Goal: Information Seeking & Learning: Find specific fact

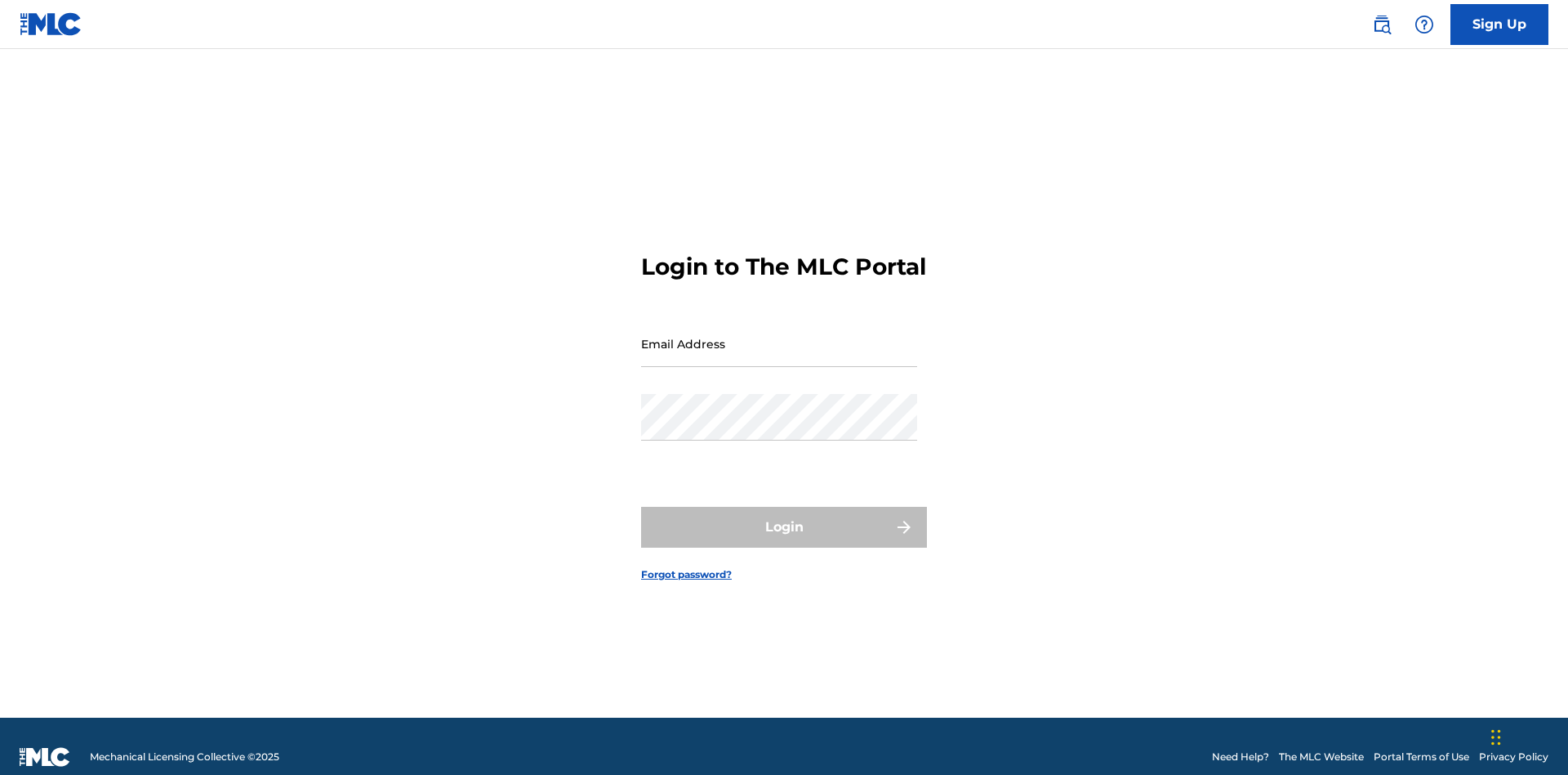
scroll to position [21, 0]
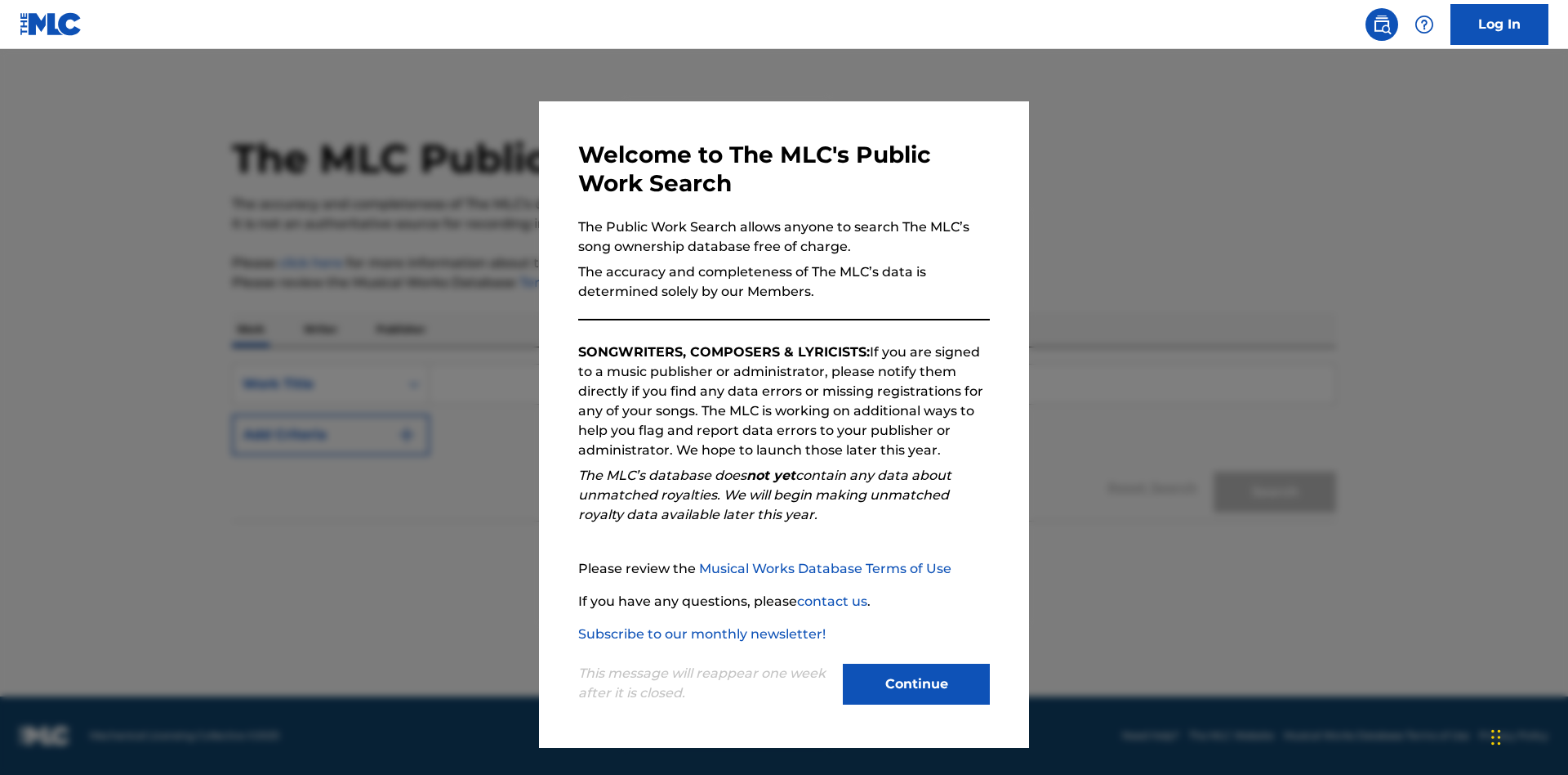
click at [917, 684] on button "Continue" at bounding box center [917, 683] width 147 height 41
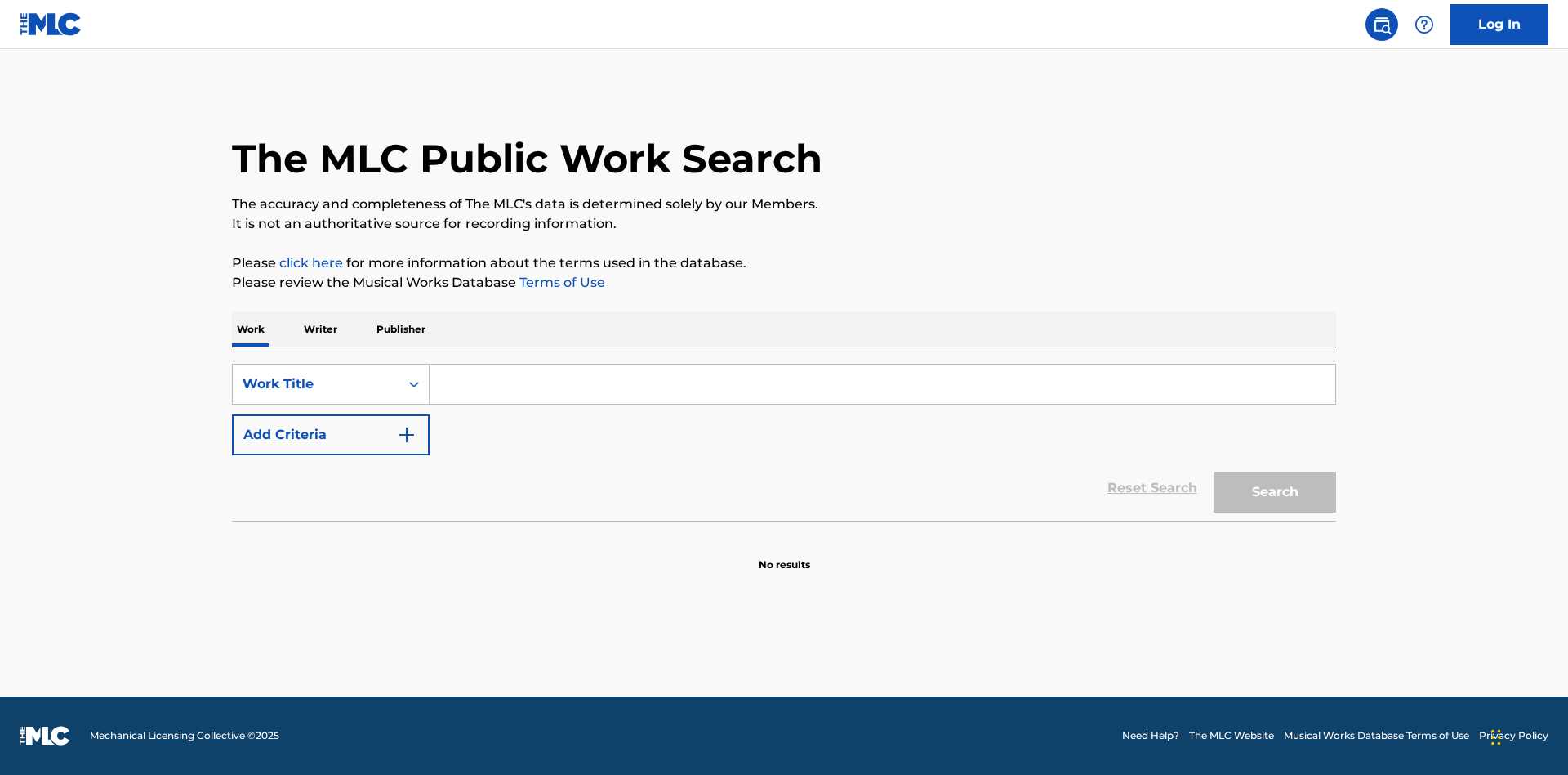
click at [882, 384] on input "Search Form" at bounding box center [882, 384] width 906 height 40
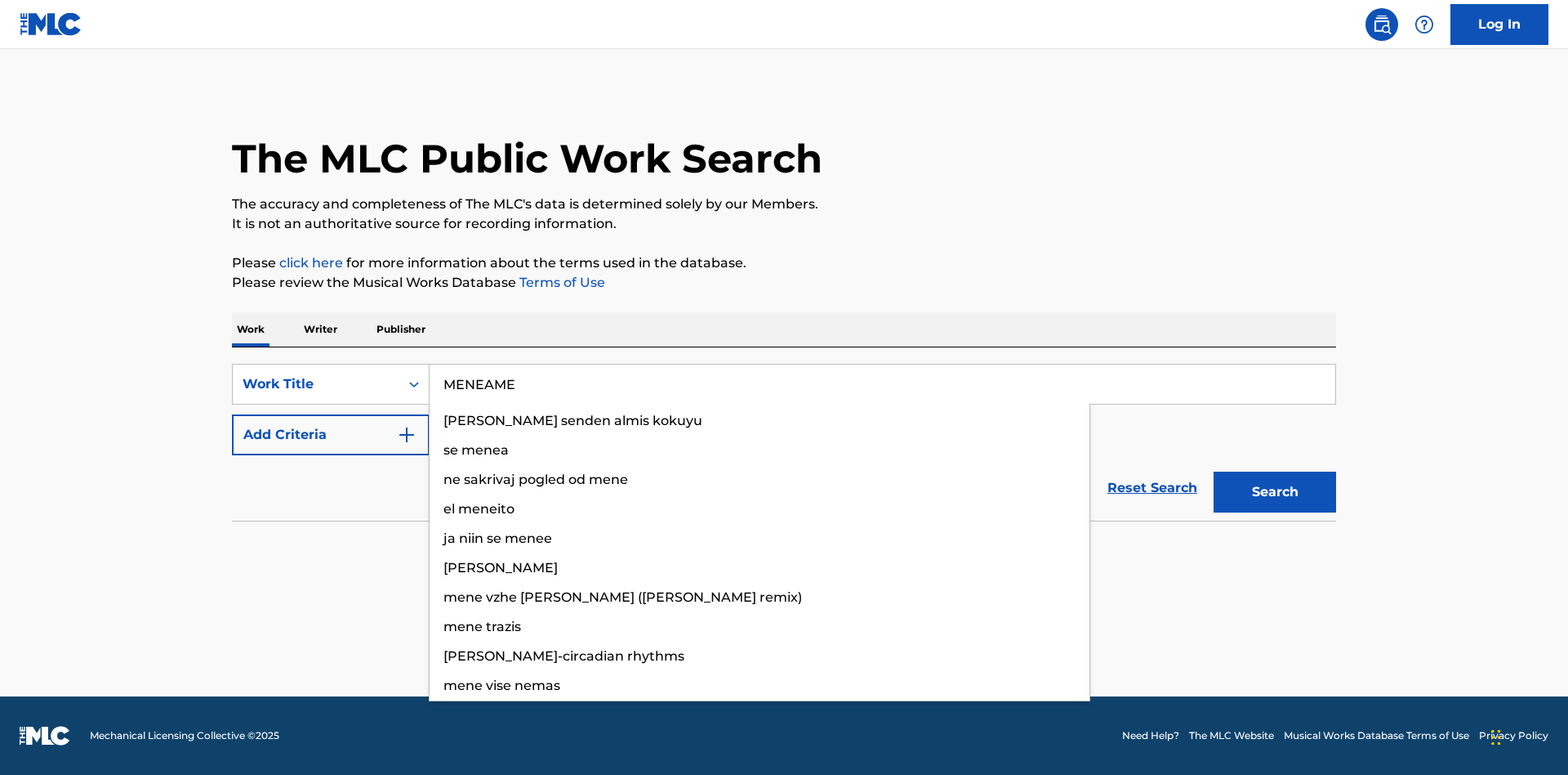
type input "MENEAME"
click at [1276, 492] on button "Search" at bounding box center [1275, 491] width 123 height 41
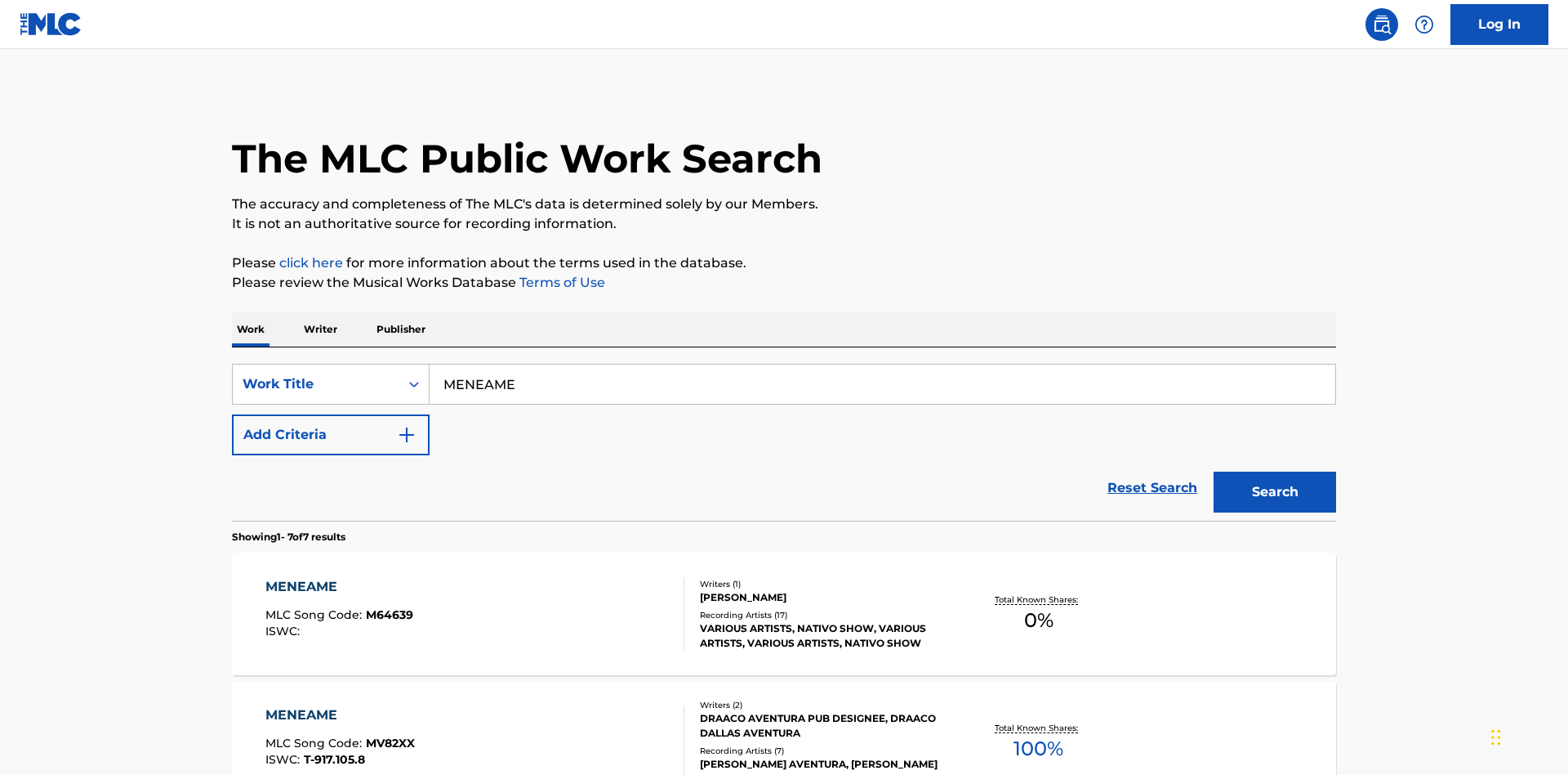
scroll to position [834, 0]
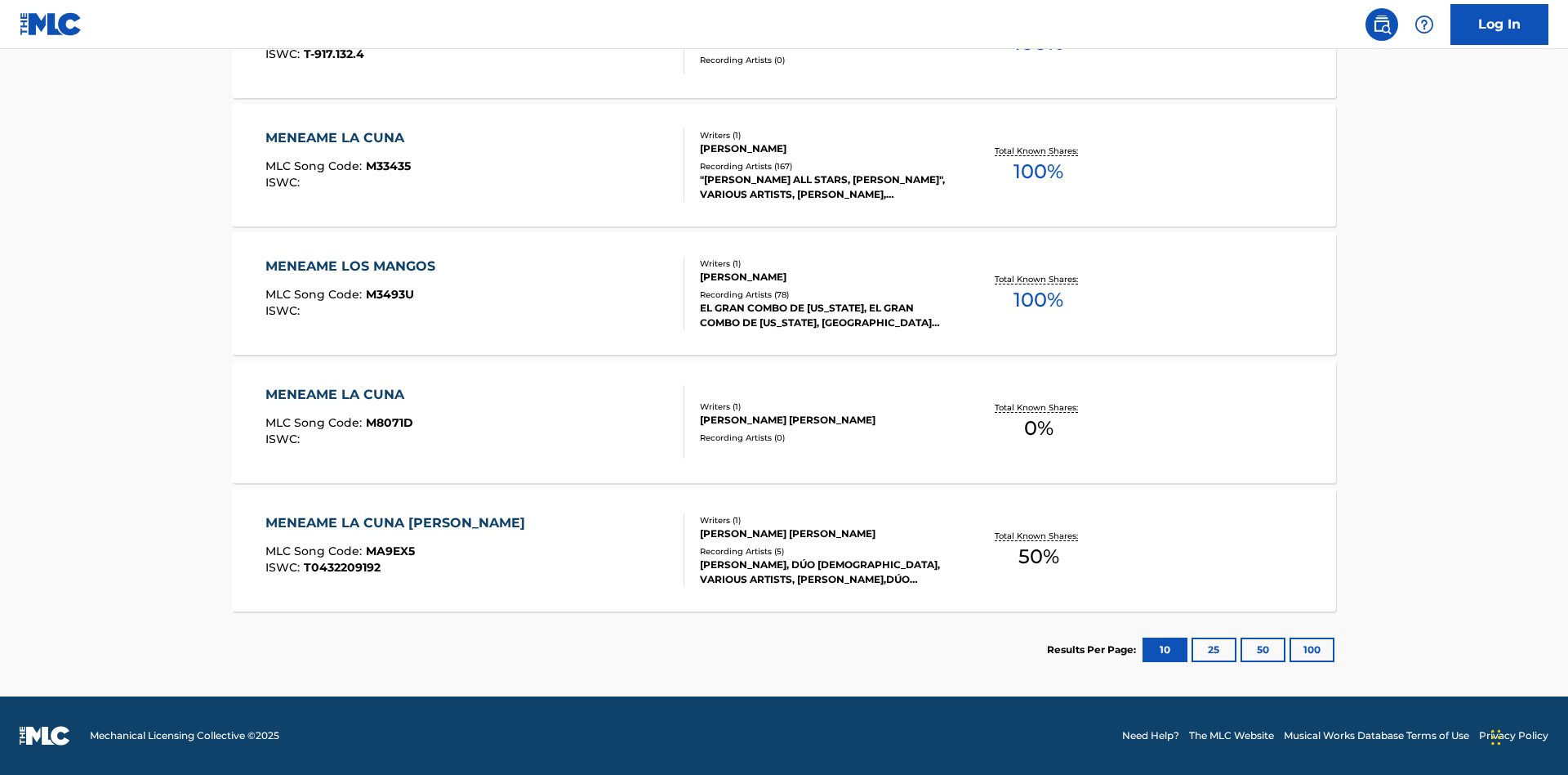
click at [1290, 650] on button "100" at bounding box center [1312, 649] width 45 height 24
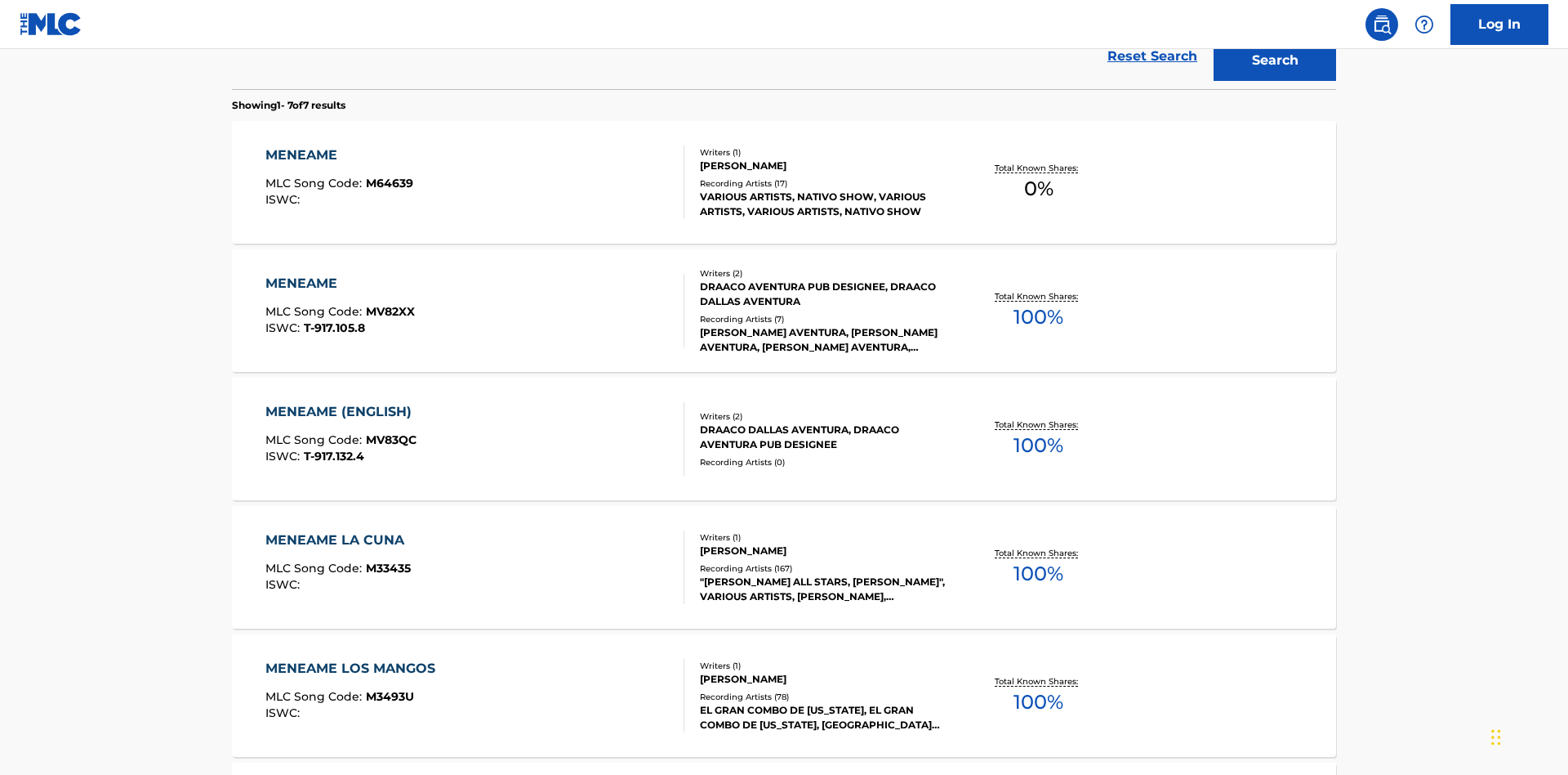
scroll to position [607, 0]
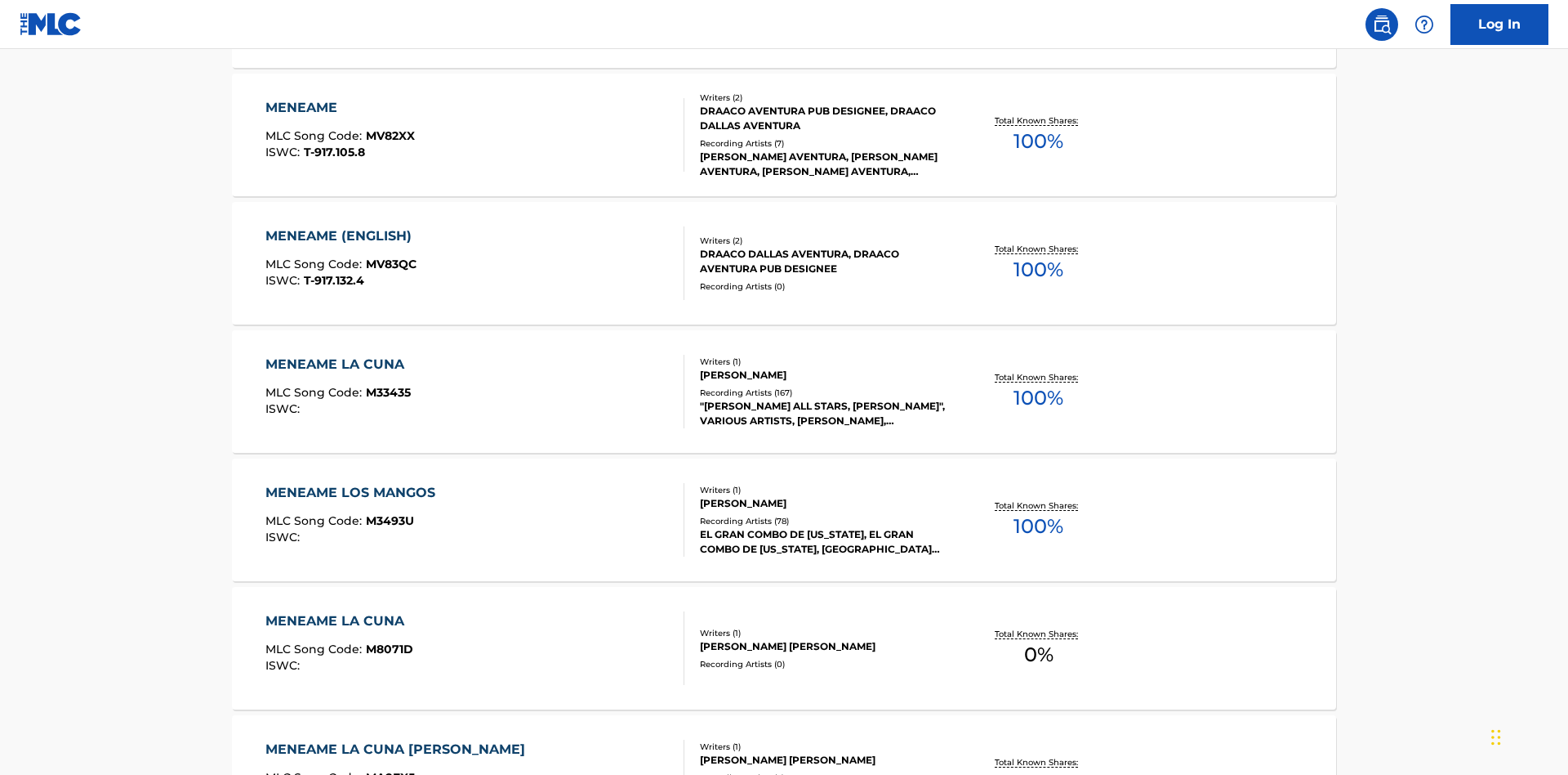
click at [339, 108] on div "MENEAME" at bounding box center [340, 108] width 150 height 19
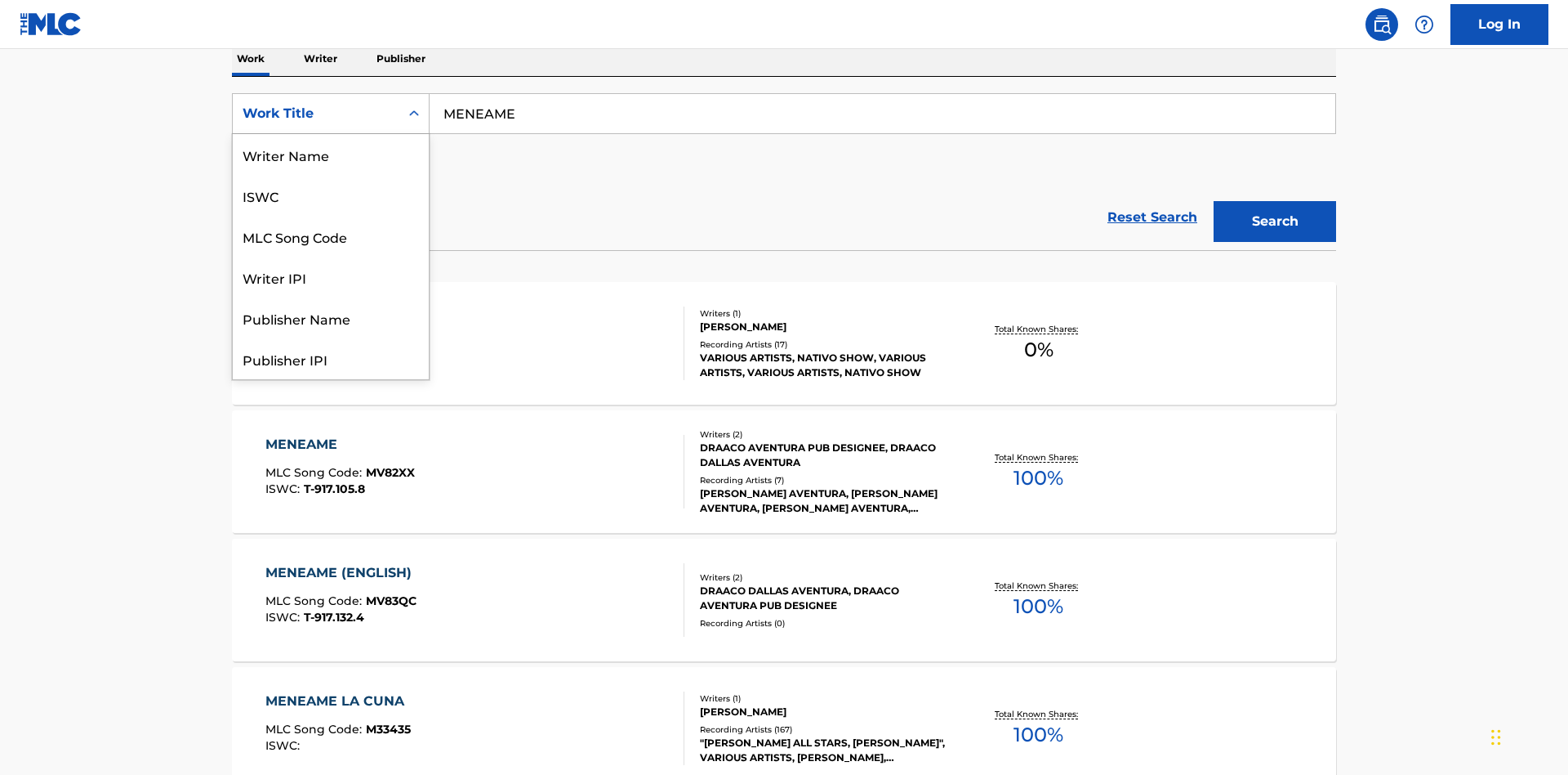
scroll to position [82, 0]
click at [331, 134] on div "ISWC" at bounding box center [330, 114] width 196 height 41
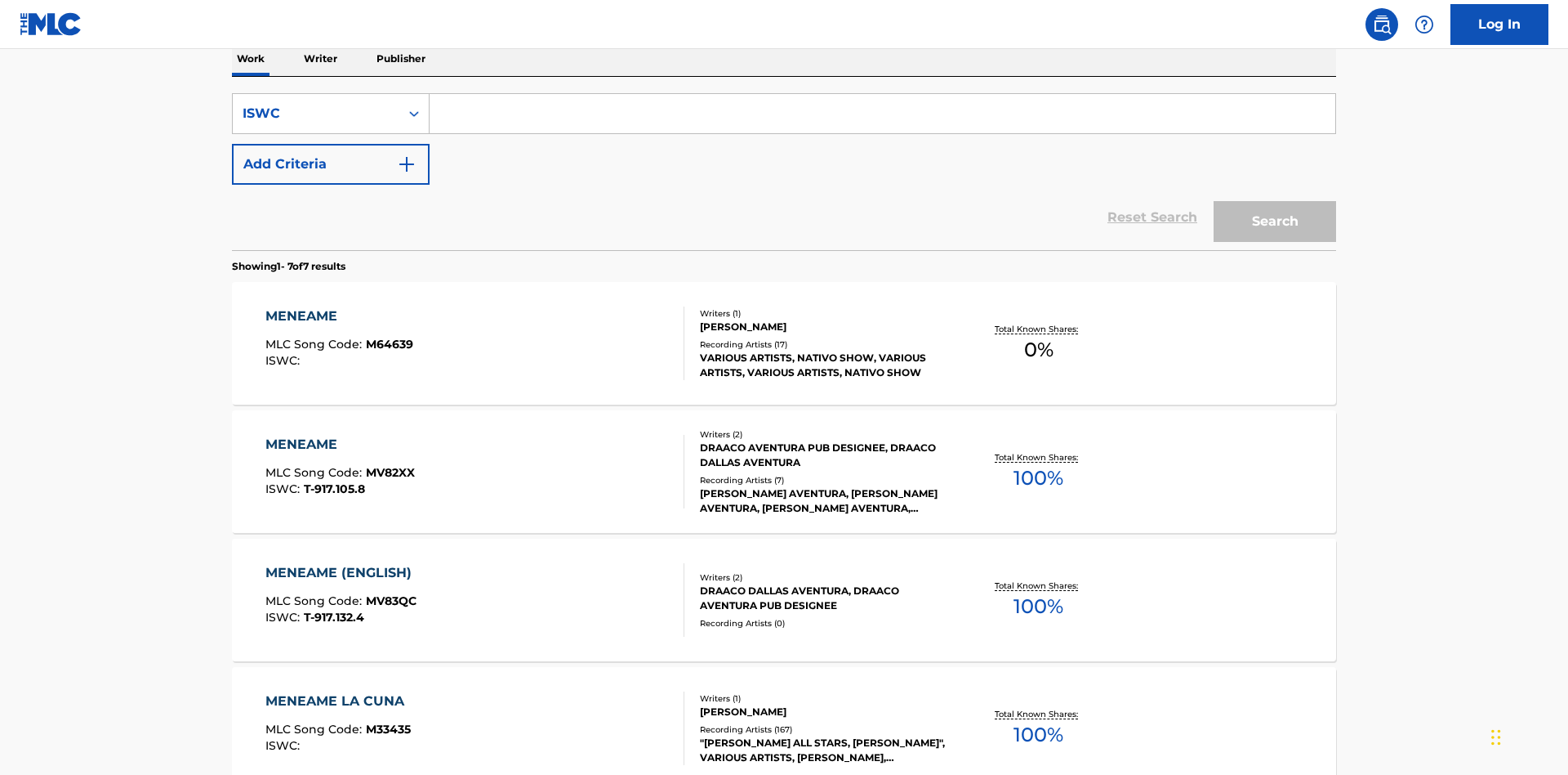
scroll to position [0, 0]
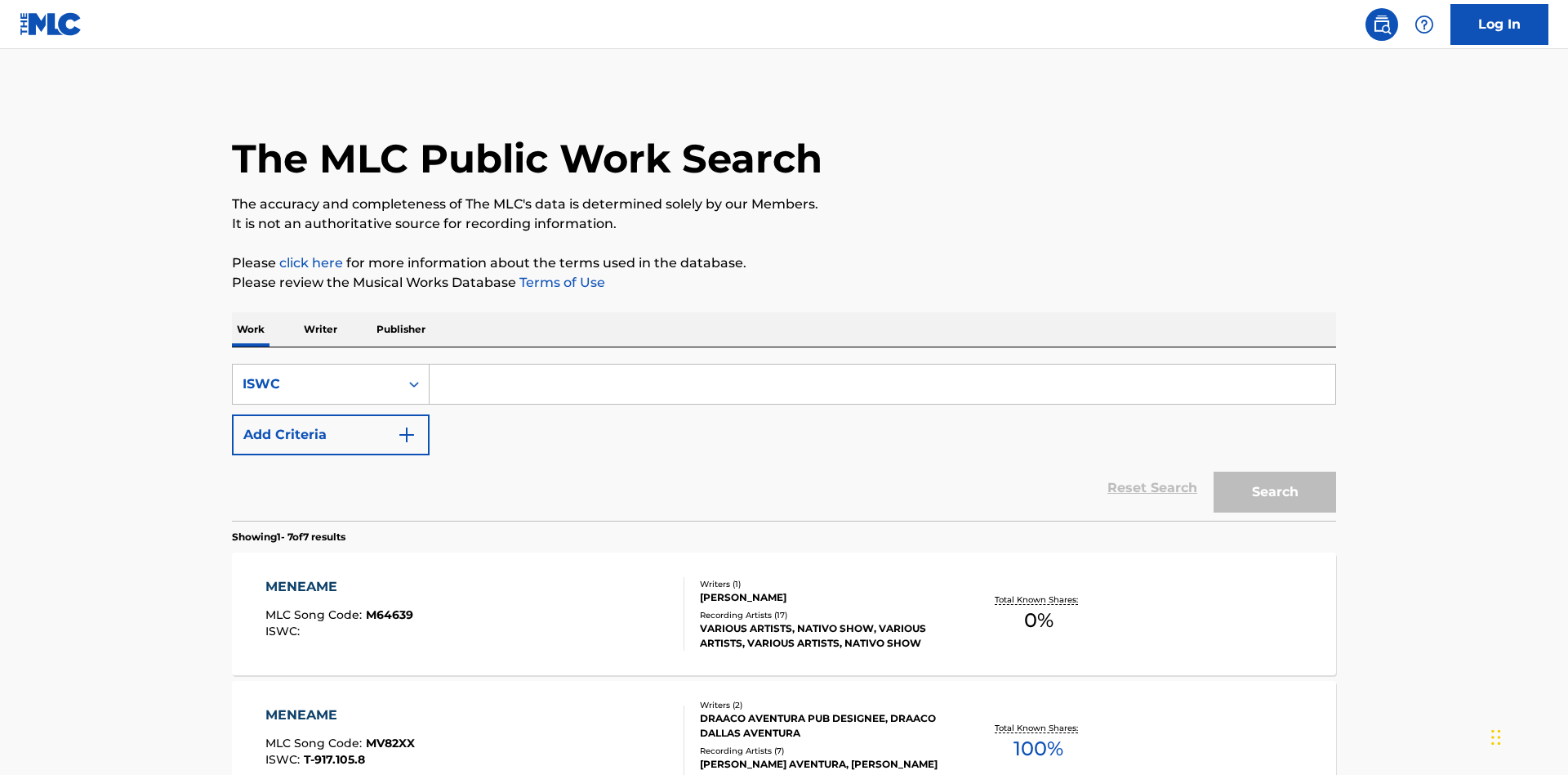
click at [882, 365] on input "Search Form" at bounding box center [882, 384] width 906 height 40
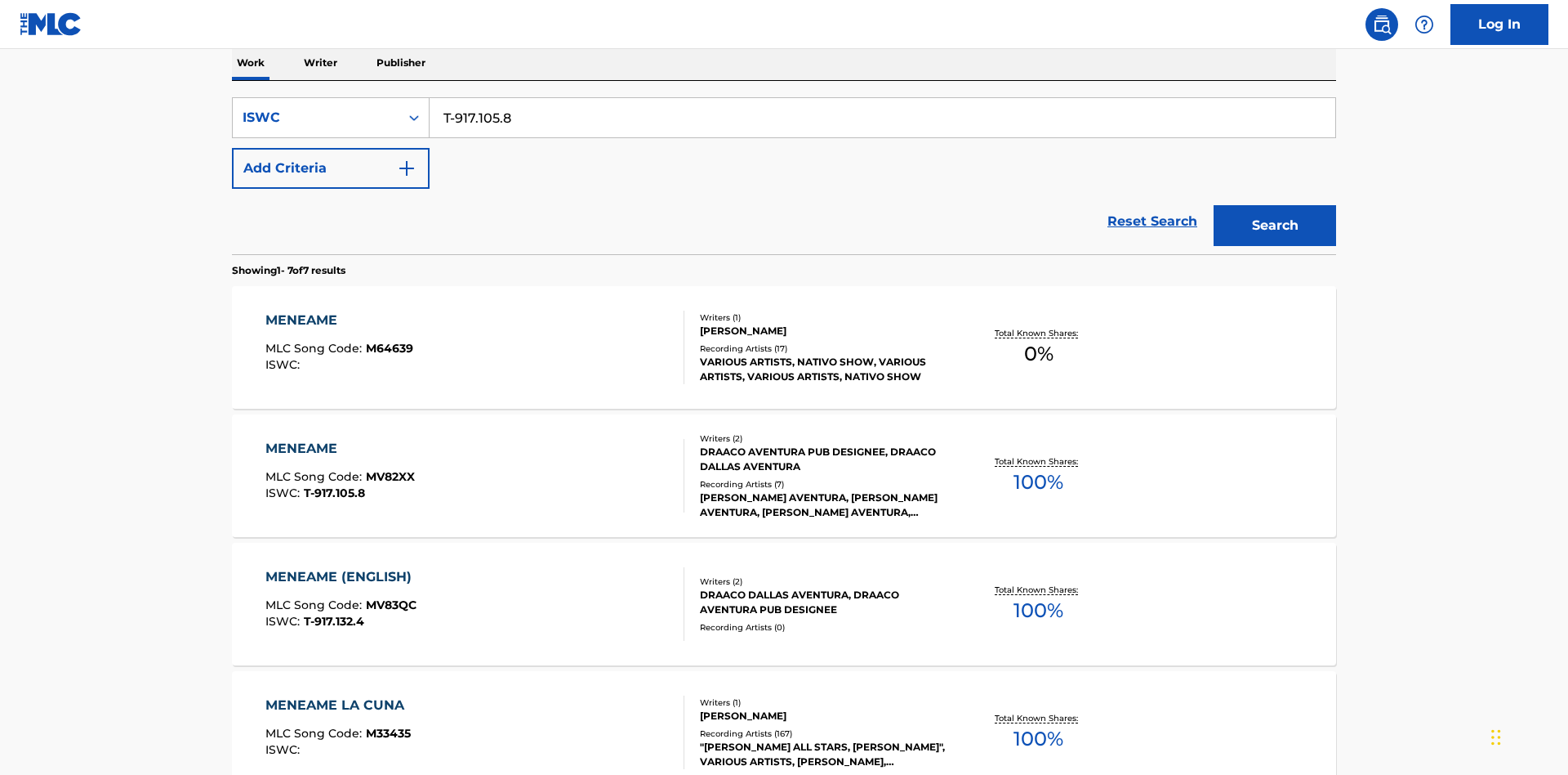
type input "T-917.105.8"
click at [1276, 205] on button "Search" at bounding box center [1275, 225] width 123 height 41
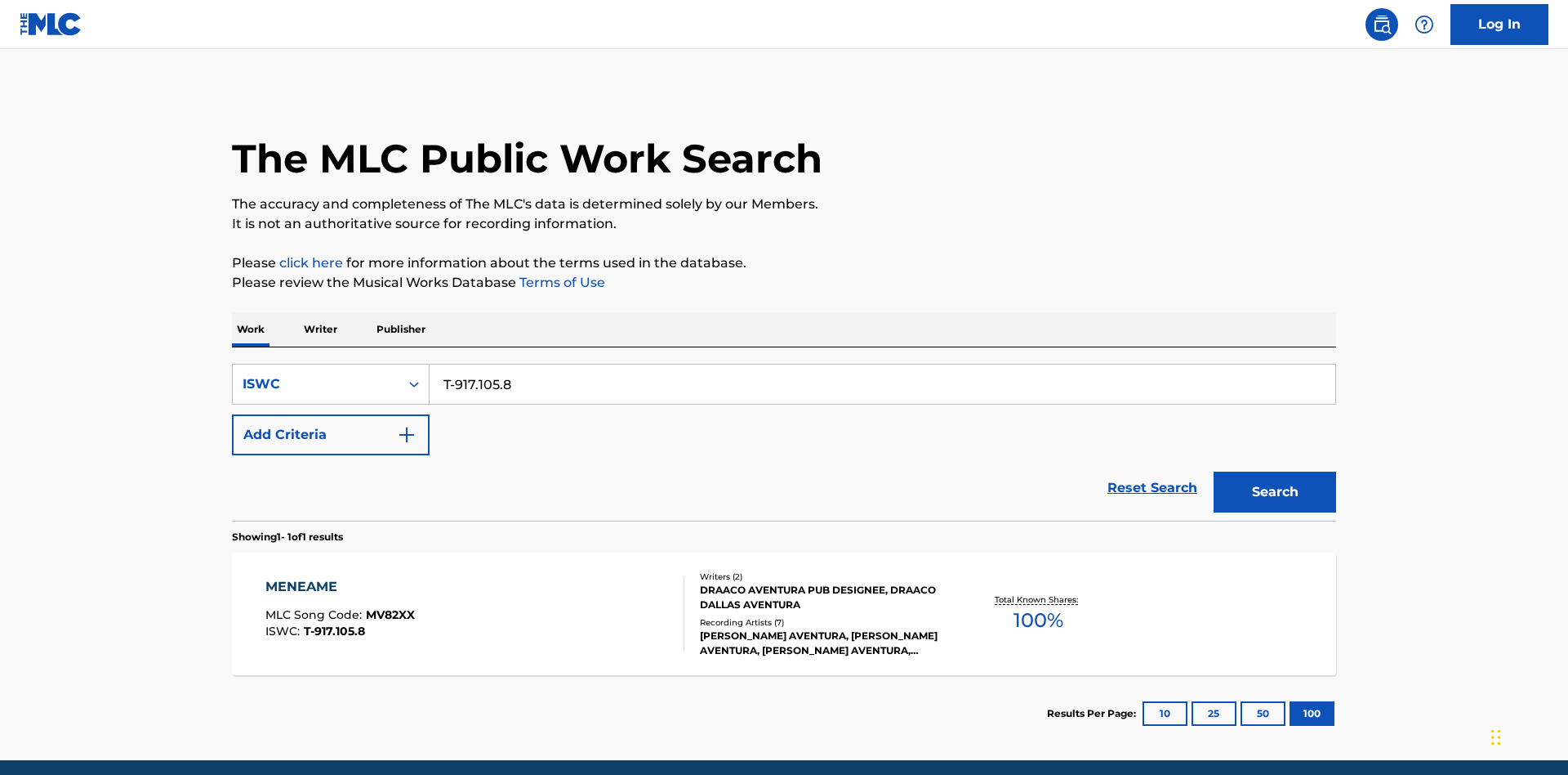
scroll to position [64, 0]
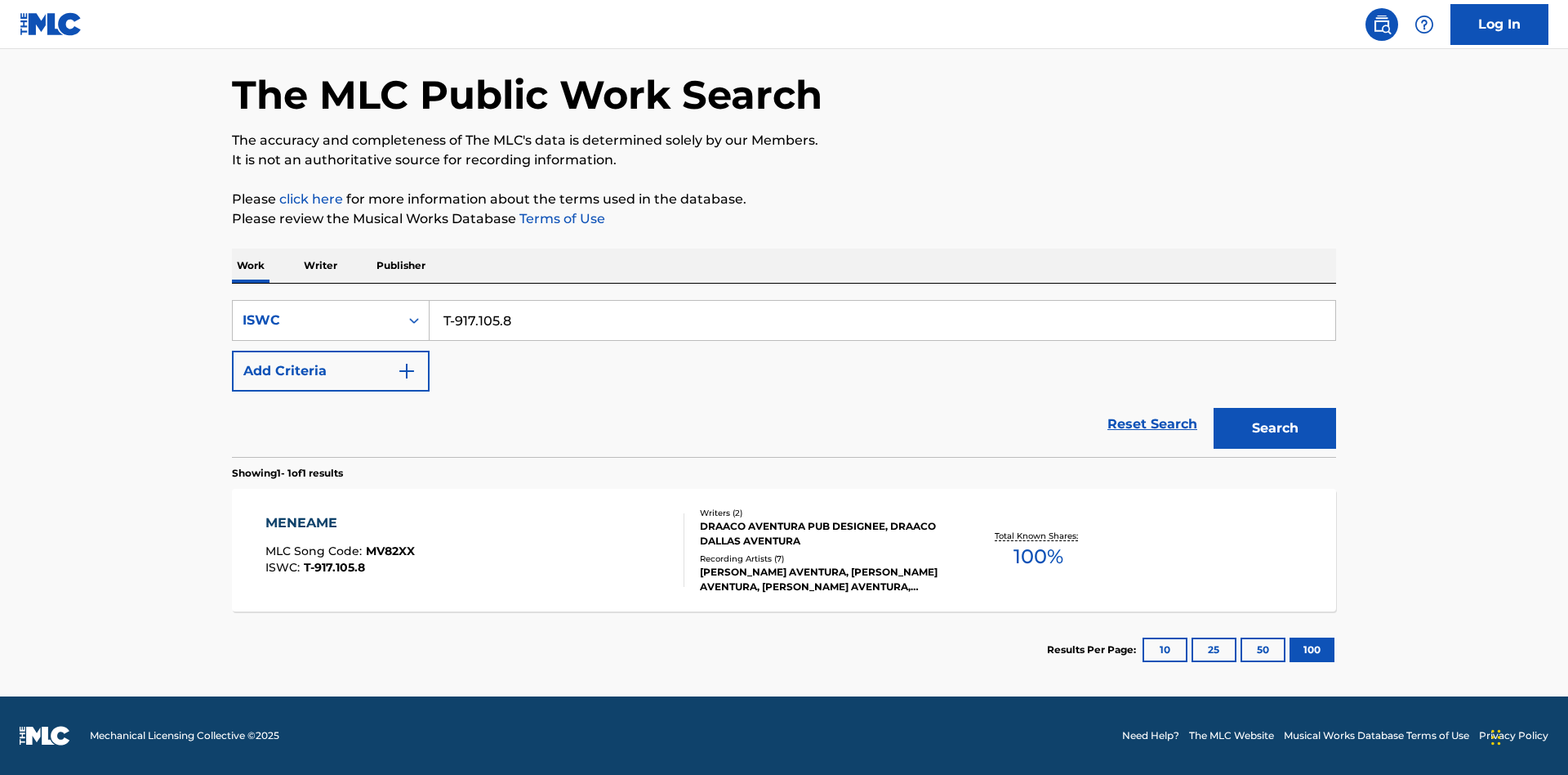
click at [339, 523] on div "MENEAME" at bounding box center [340, 523] width 150 height 19
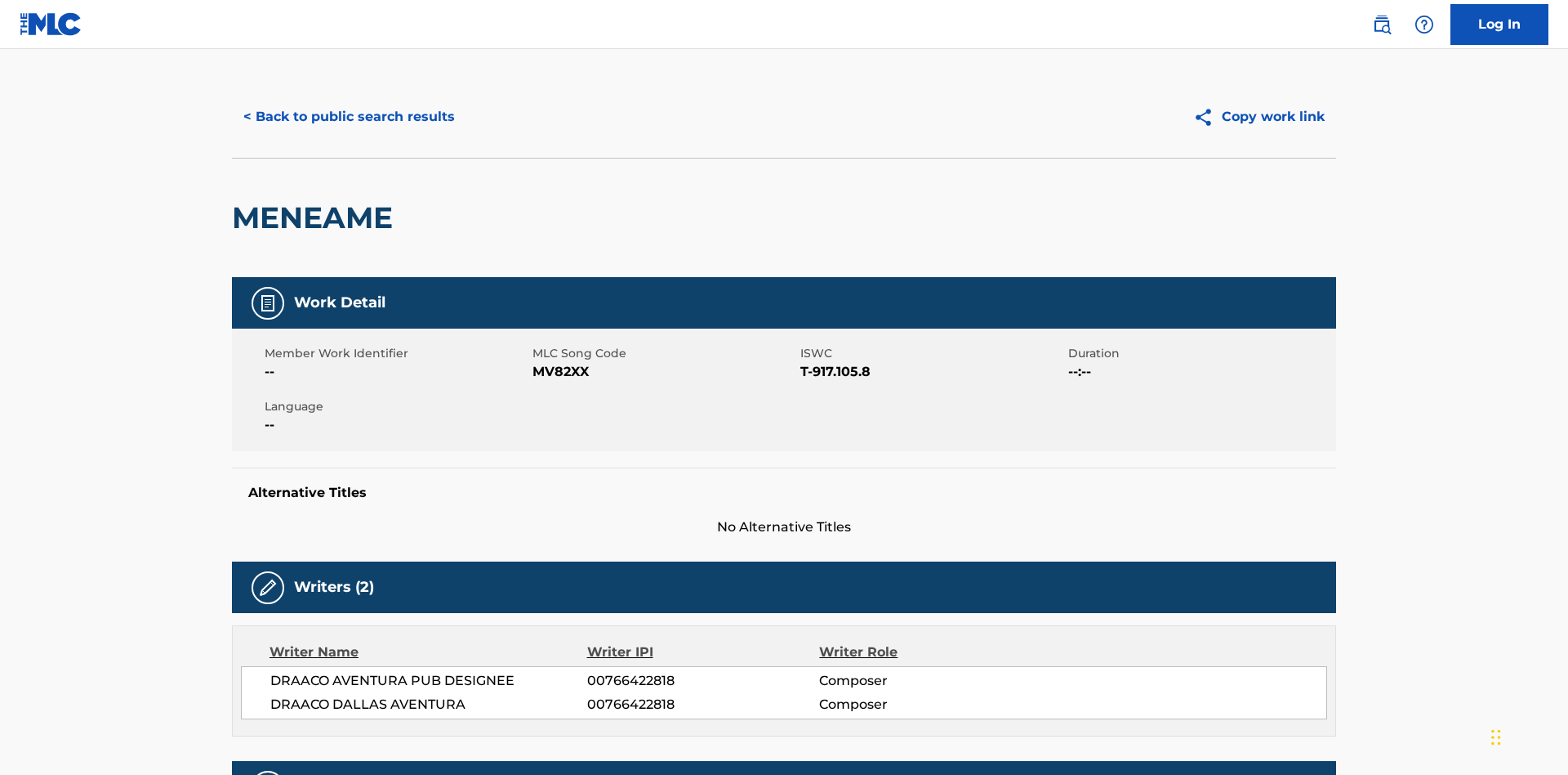
click at [347, 119] on button "< Back to public search results" at bounding box center [348, 117] width 234 height 41
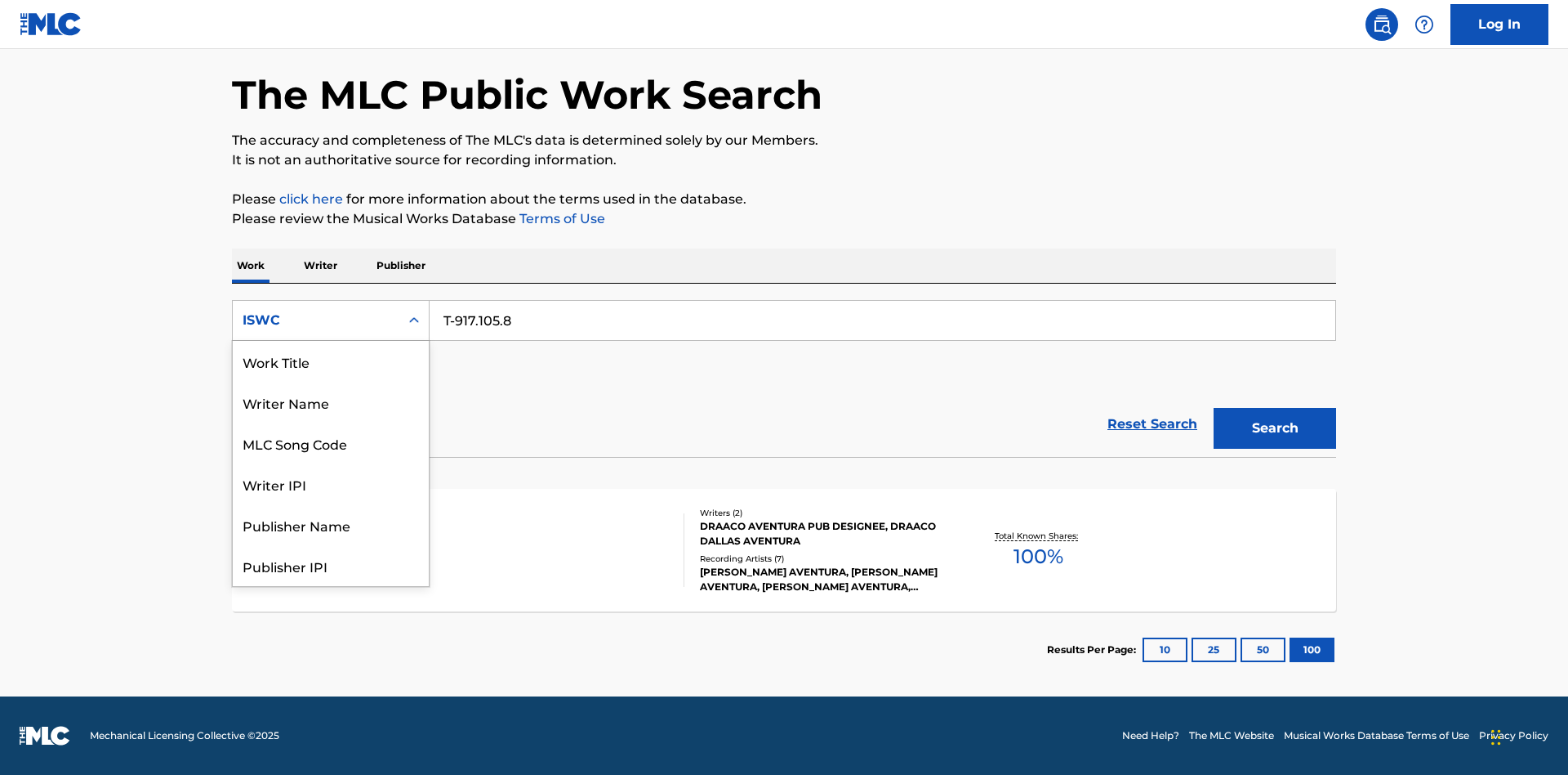
scroll to position [82, 0]
click at [331, 361] on div "MLC Song Code" at bounding box center [330, 361] width 196 height 41
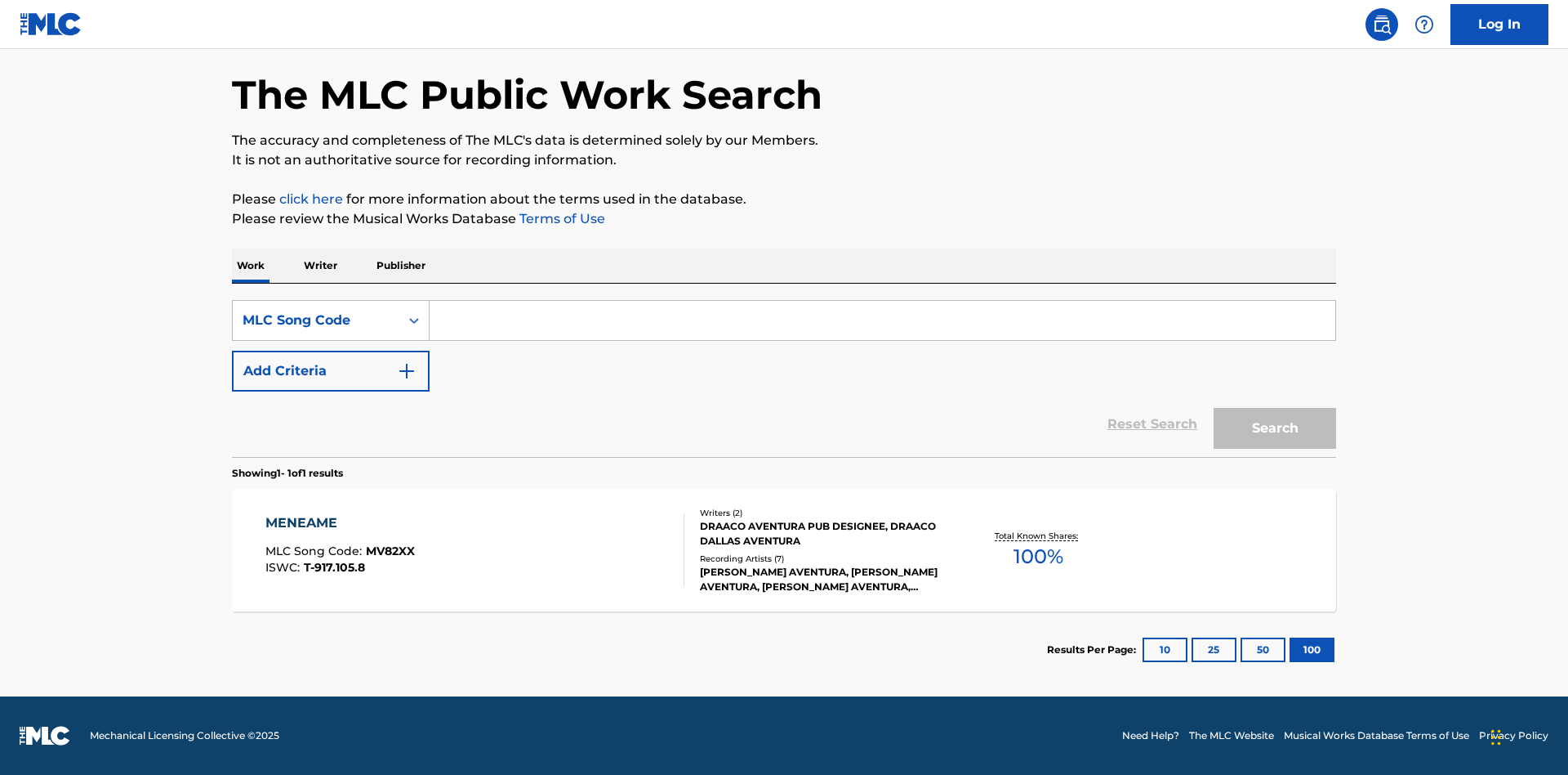
click at [882, 320] on input "Search Form" at bounding box center [882, 320] width 906 height 40
type input "MV82XX"
click at [1276, 429] on button "Search" at bounding box center [1275, 428] width 123 height 41
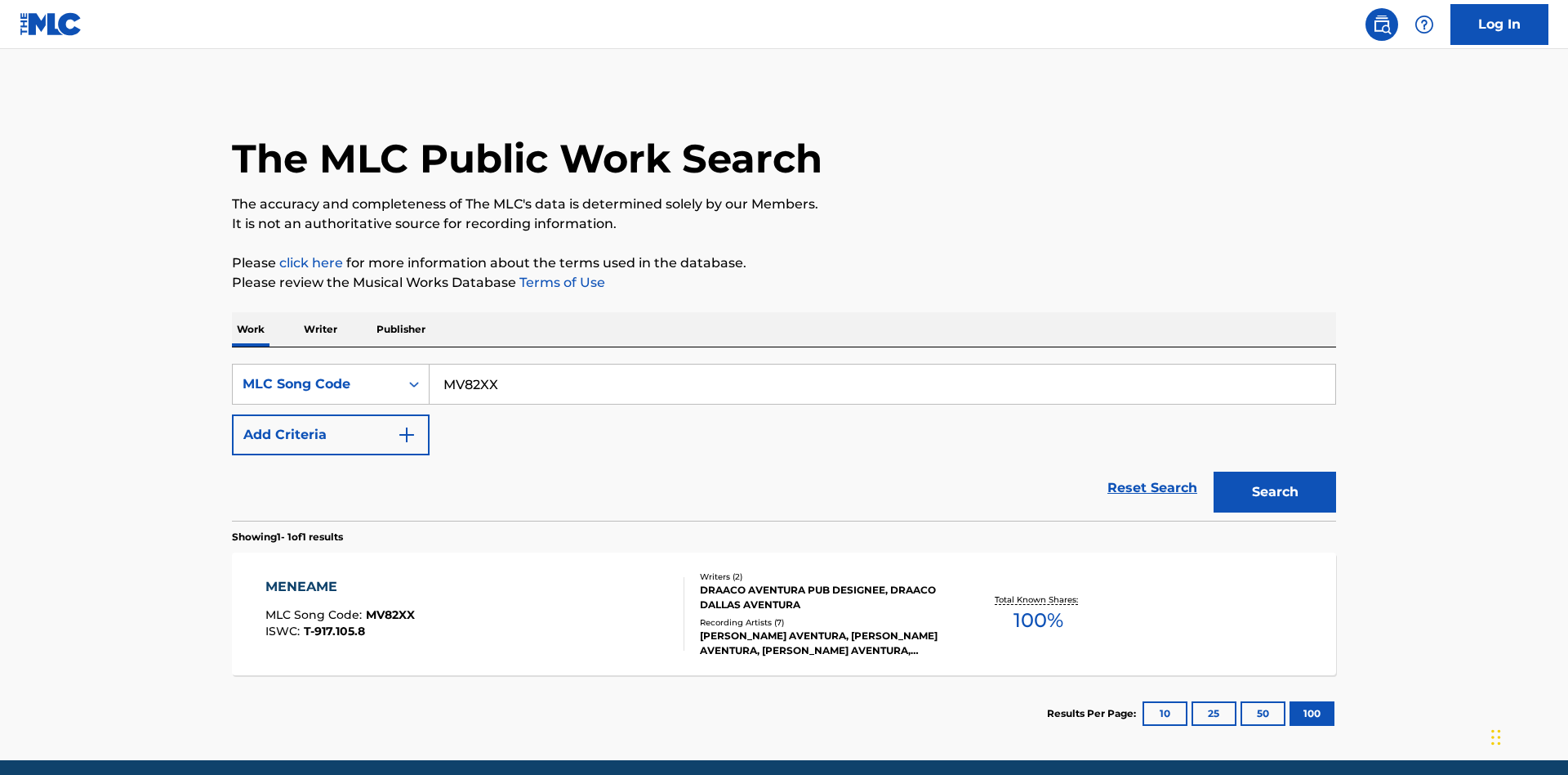
scroll to position [64, 0]
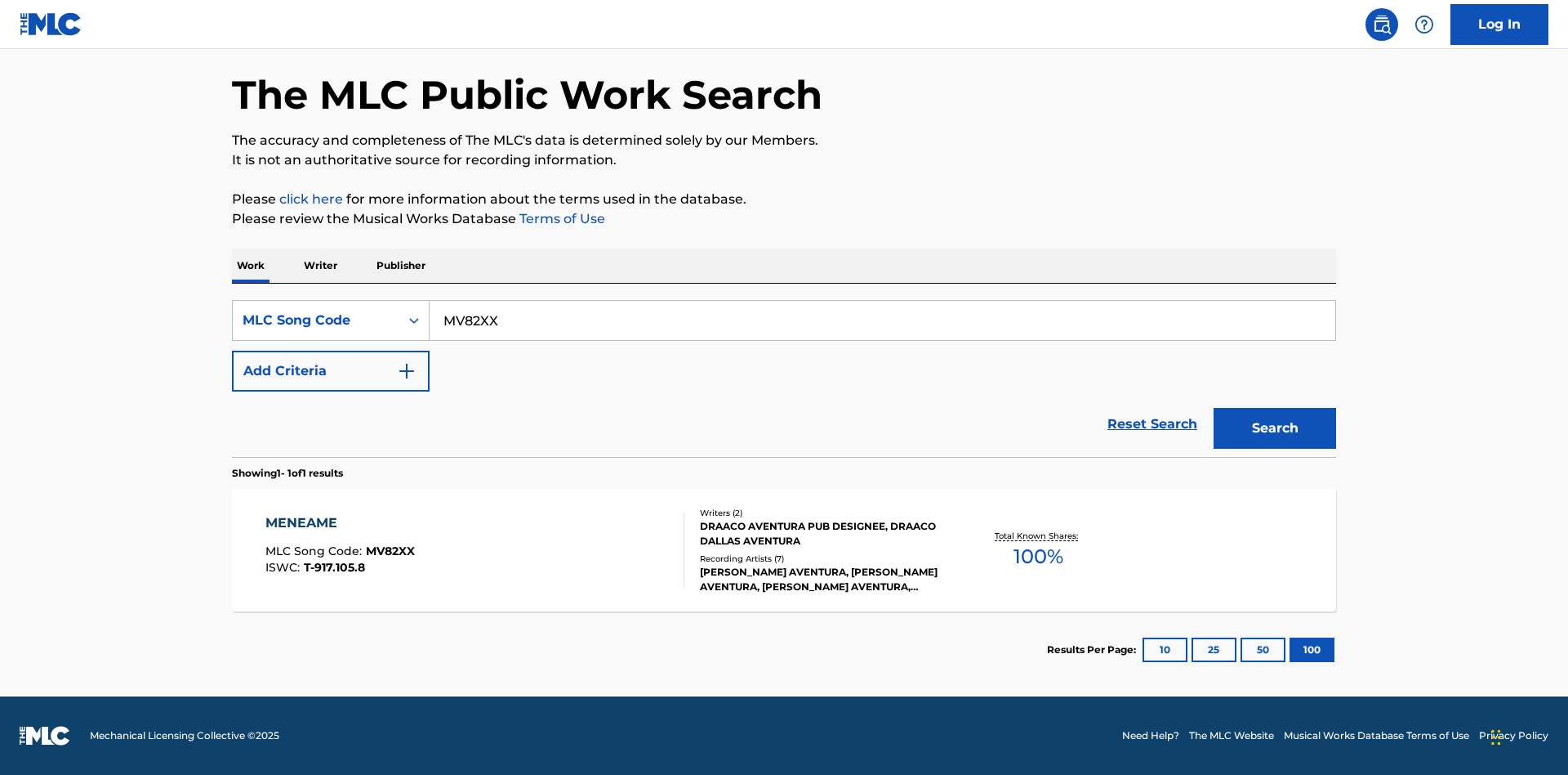
click at [339, 523] on div "MENEAME" at bounding box center [340, 523] width 150 height 19
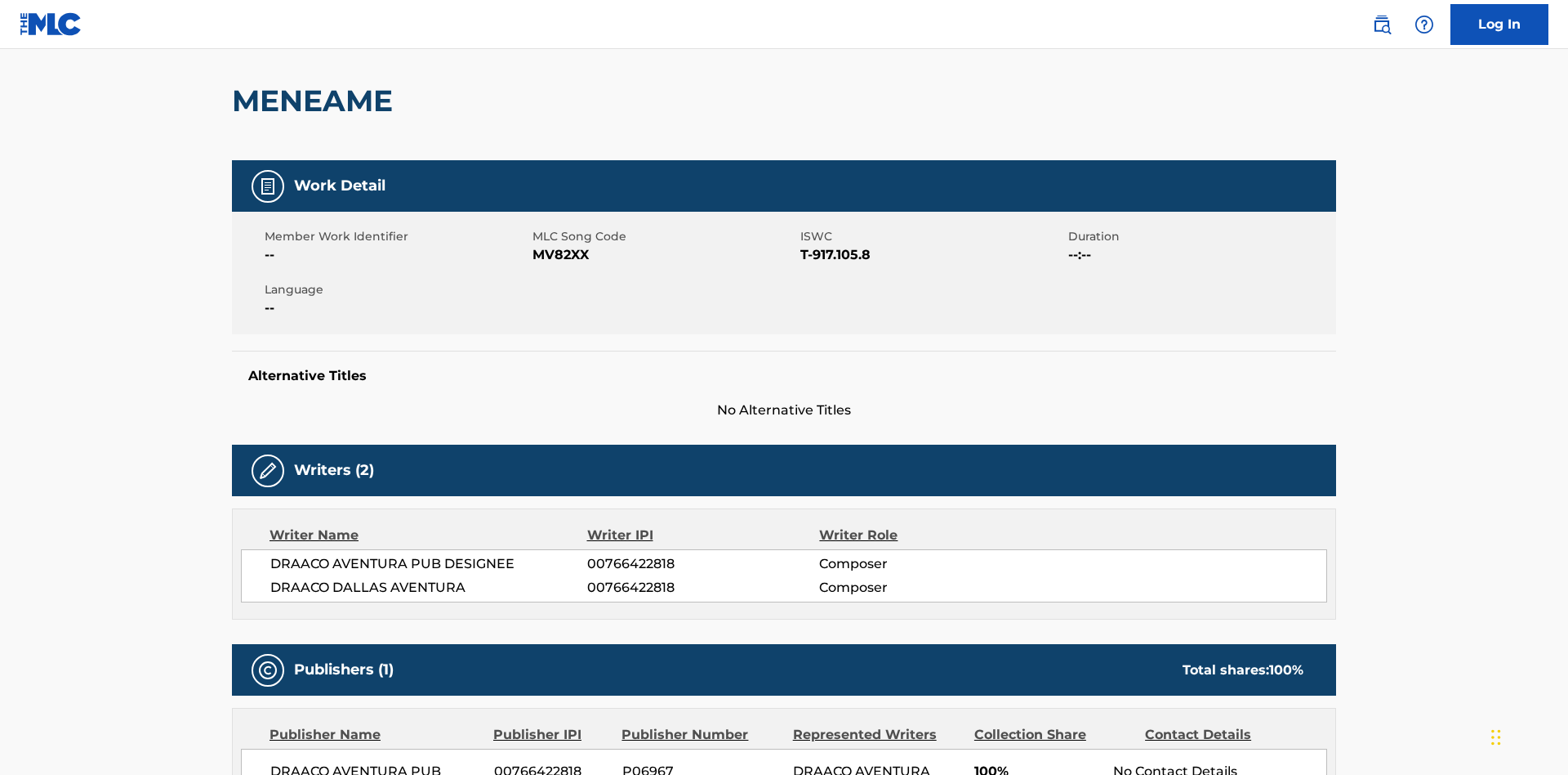
click at [347, 20] on button "< Back to public search results" at bounding box center [348, 0] width 234 height 41
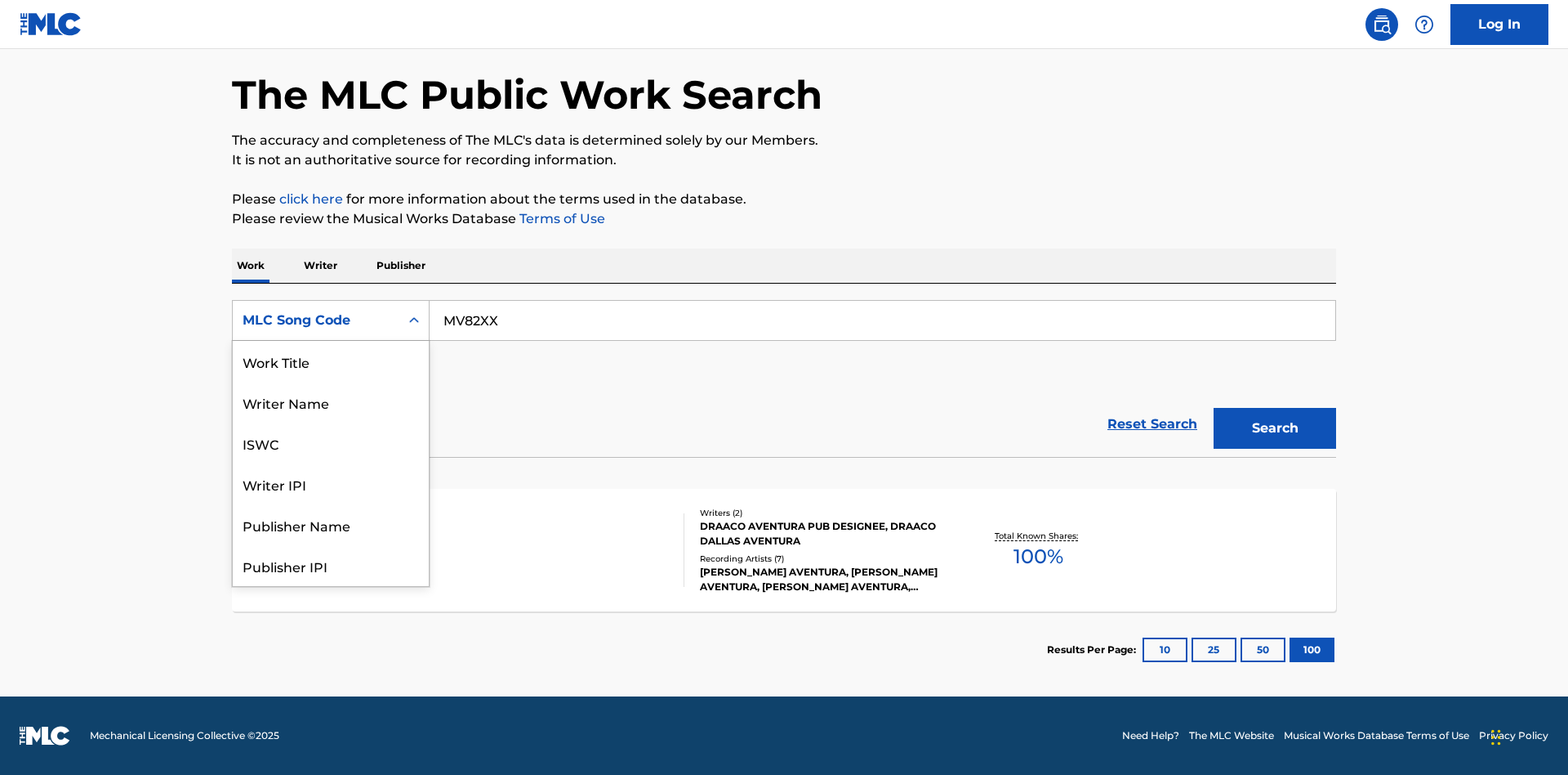
scroll to position [82, 0]
click at [331, 341] on div "Writer Name" at bounding box center [330, 320] width 196 height 41
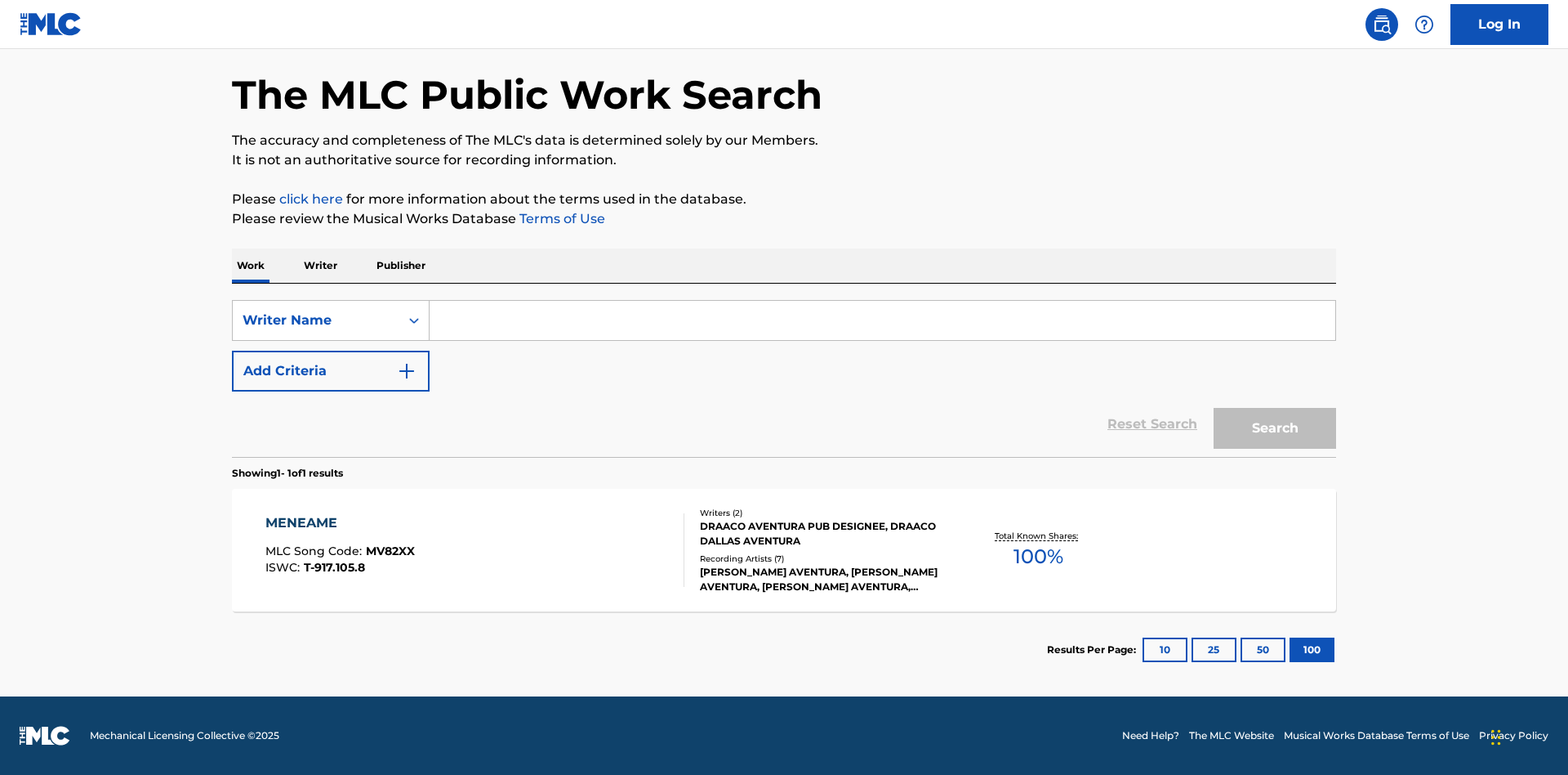
scroll to position [0, 0]
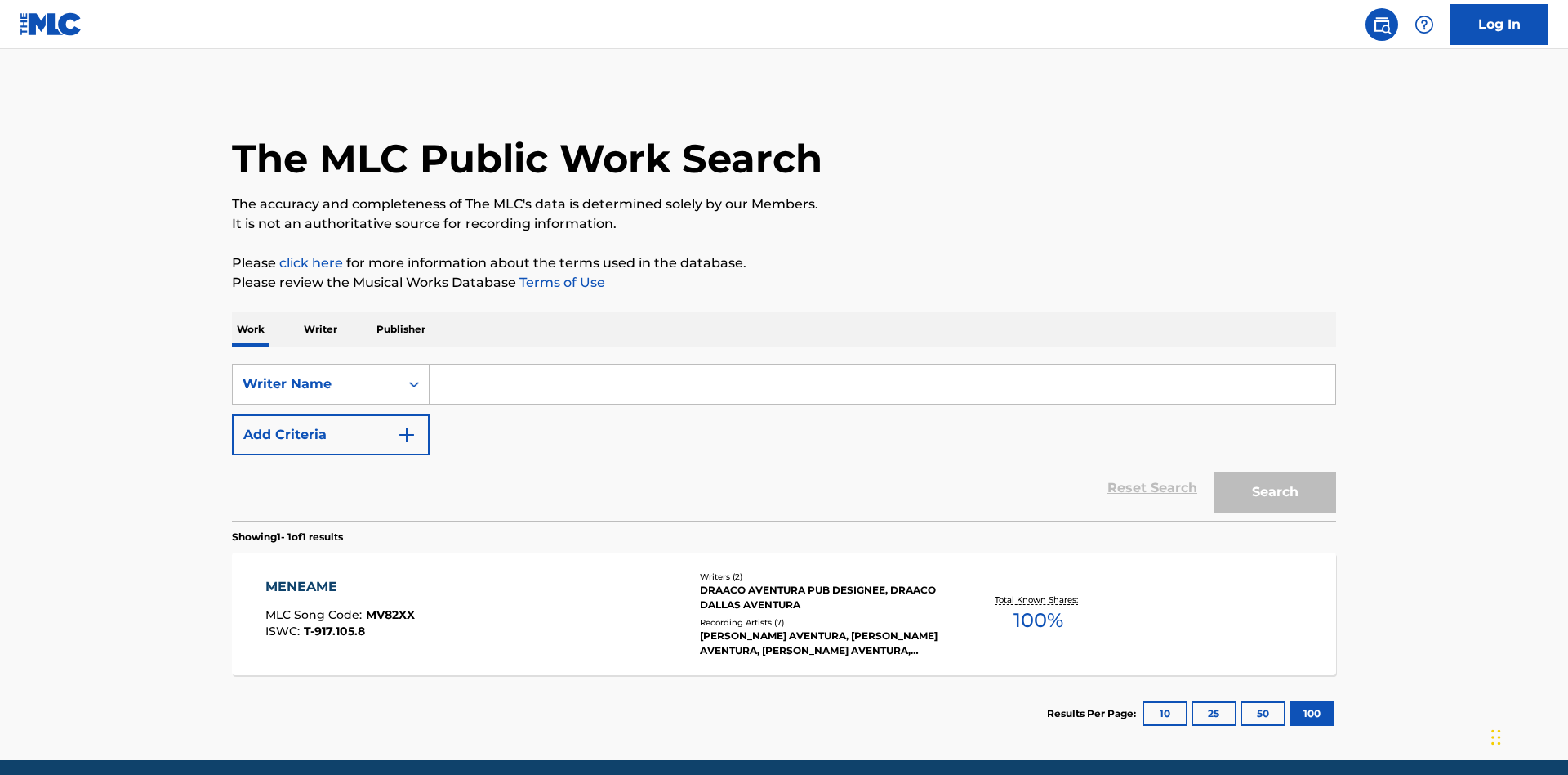
click at [882, 365] on input "Search Form" at bounding box center [882, 384] width 906 height 40
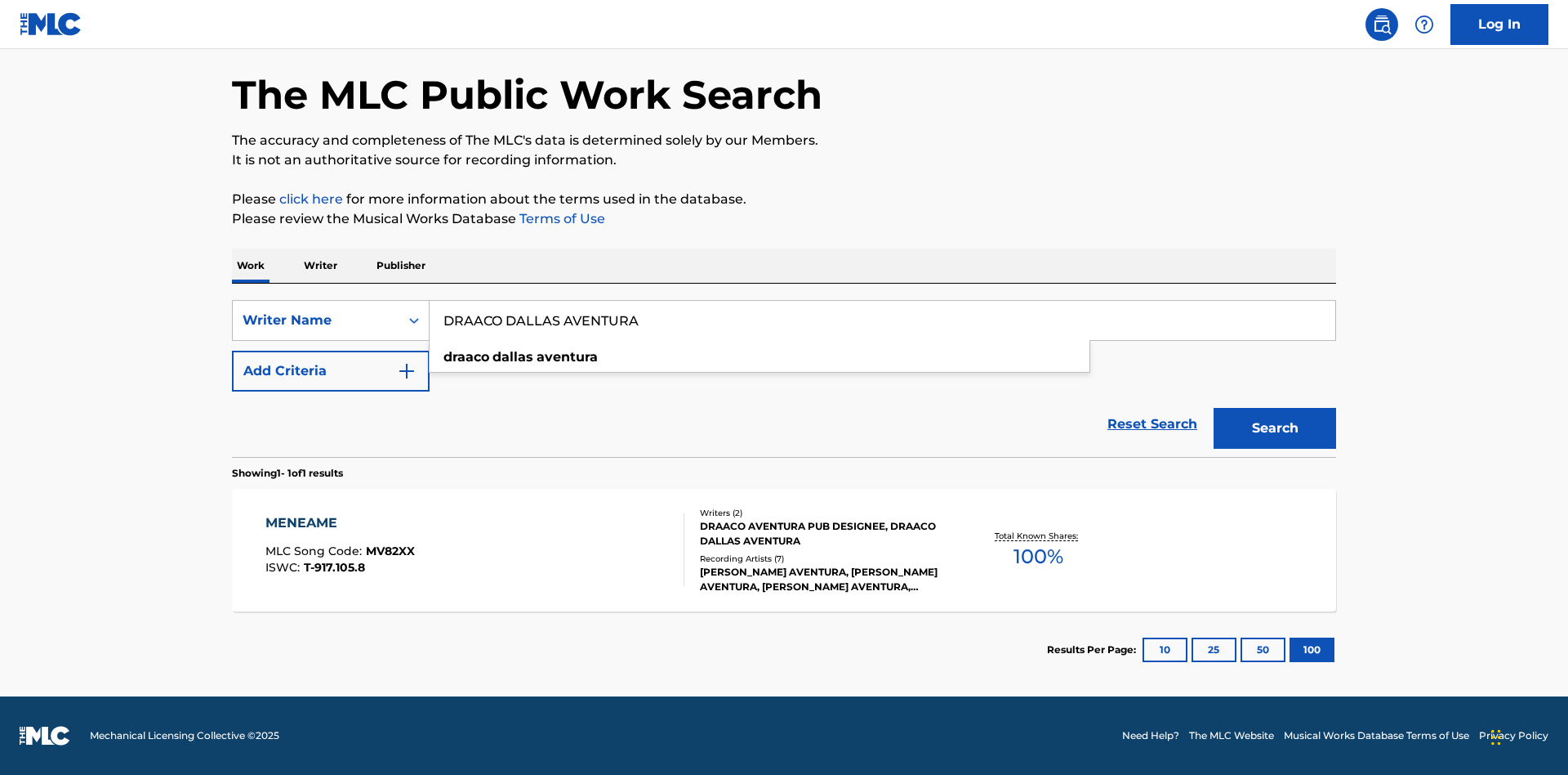
type input "DRAACO DALLAS AVENTURA"
click at [1276, 429] on button "Search" at bounding box center [1275, 428] width 123 height 41
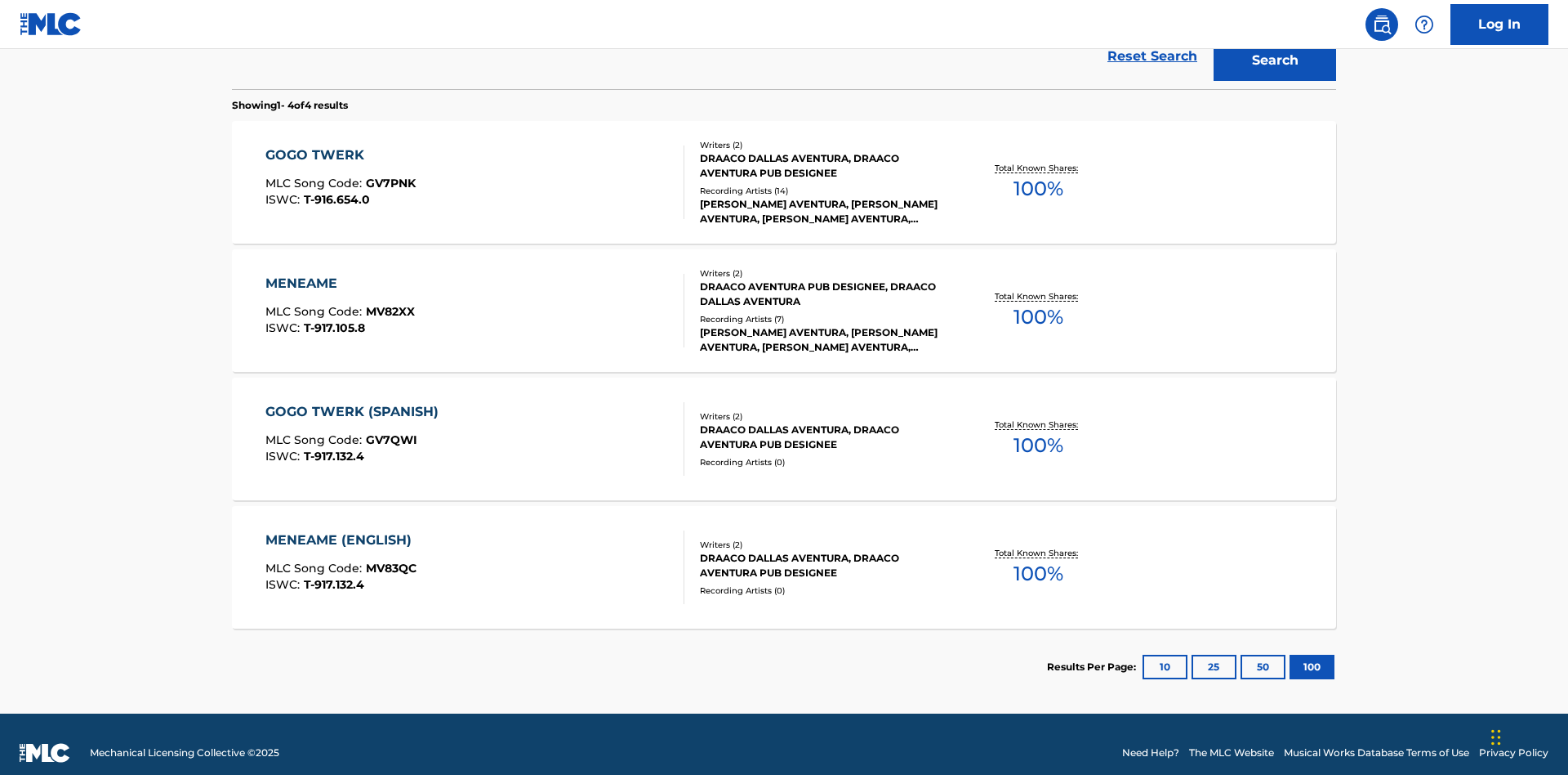
scroll to position [449, 0]
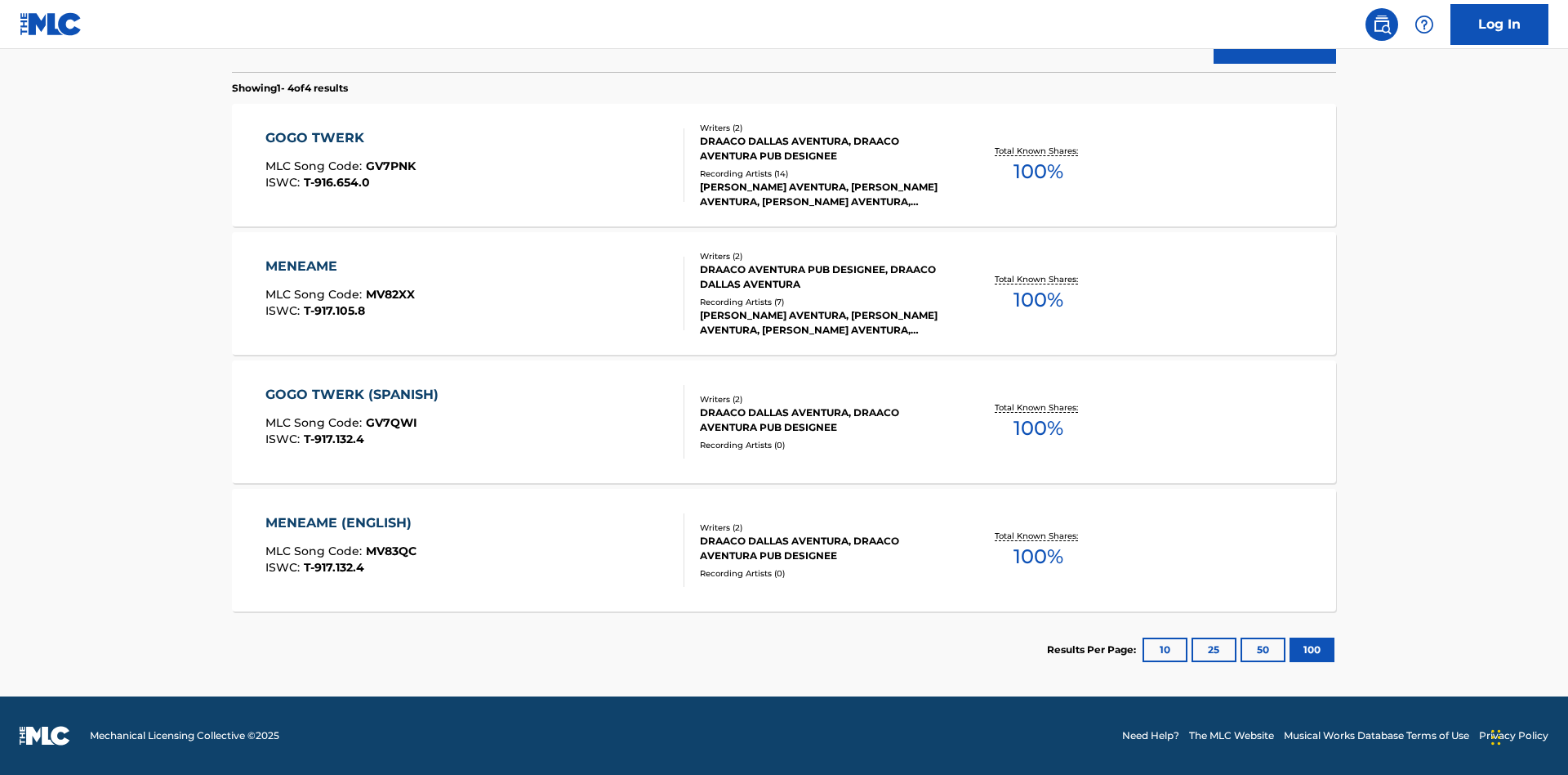
click at [339, 266] on div "MENEAME" at bounding box center [340, 266] width 150 height 19
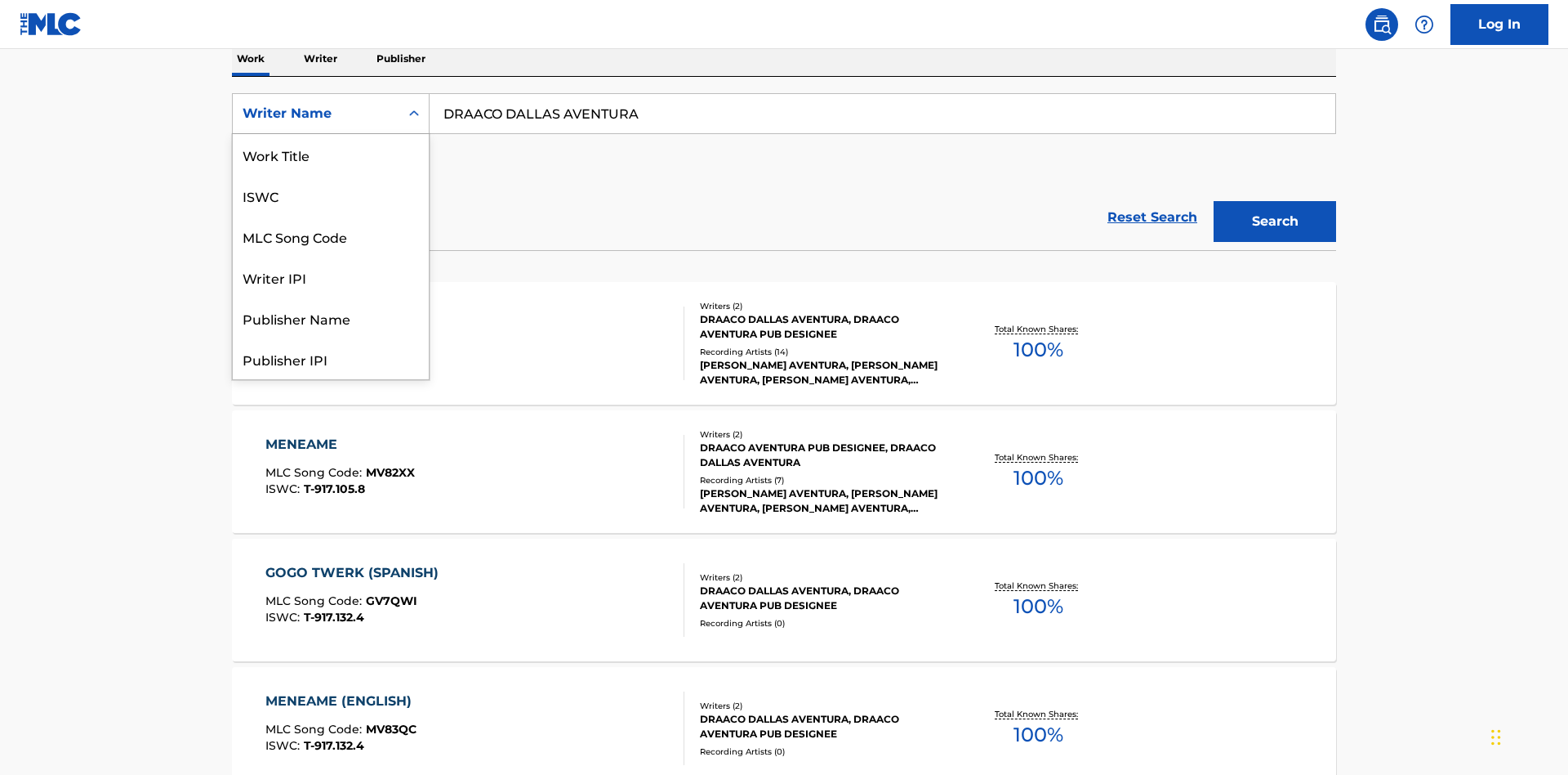
scroll to position [82, 0]
click at [331, 195] on div "Writer IPI" at bounding box center [330, 195] width 196 height 41
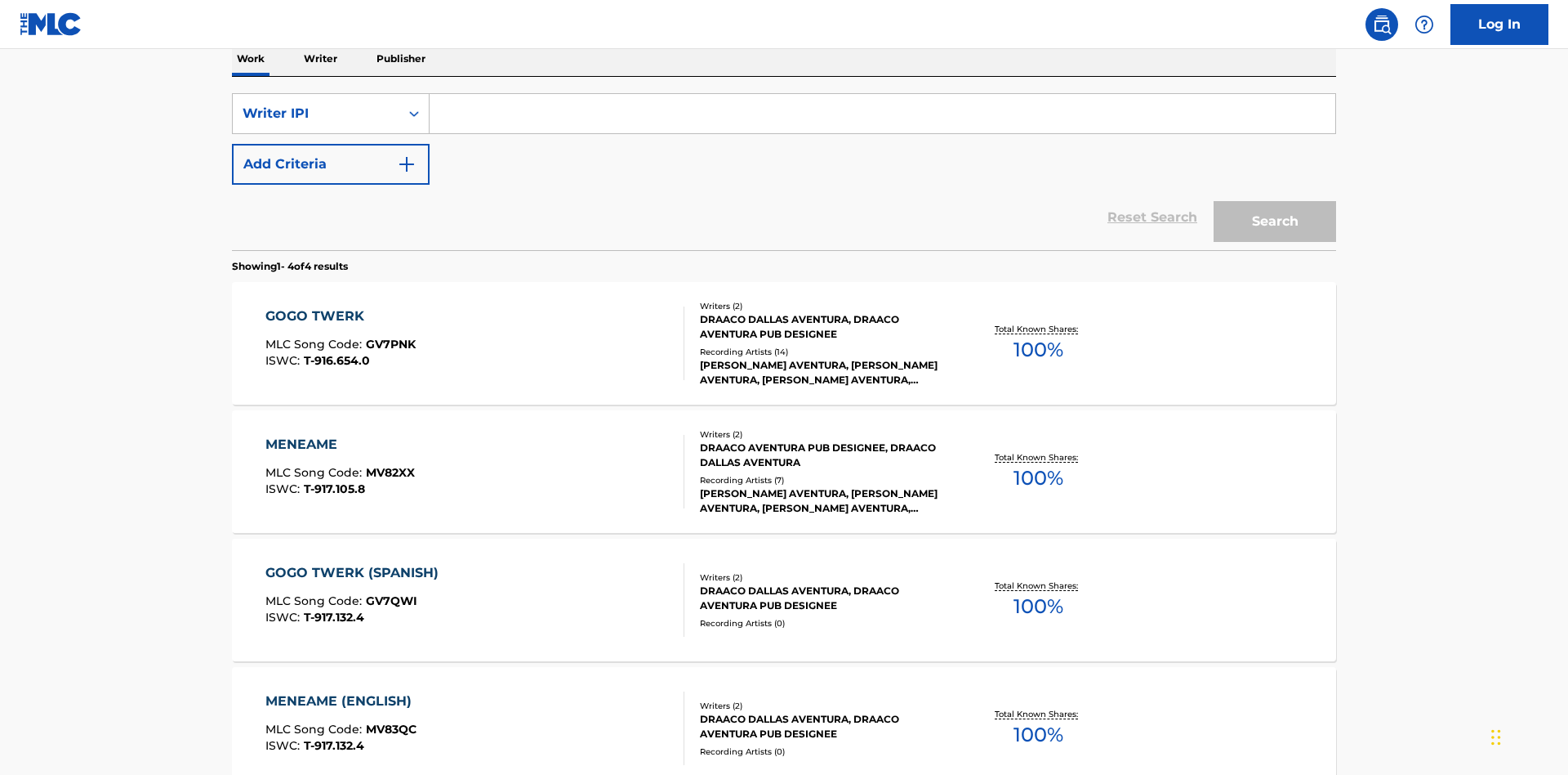
click at [882, 118] on input "Search Form" at bounding box center [882, 113] width 906 height 40
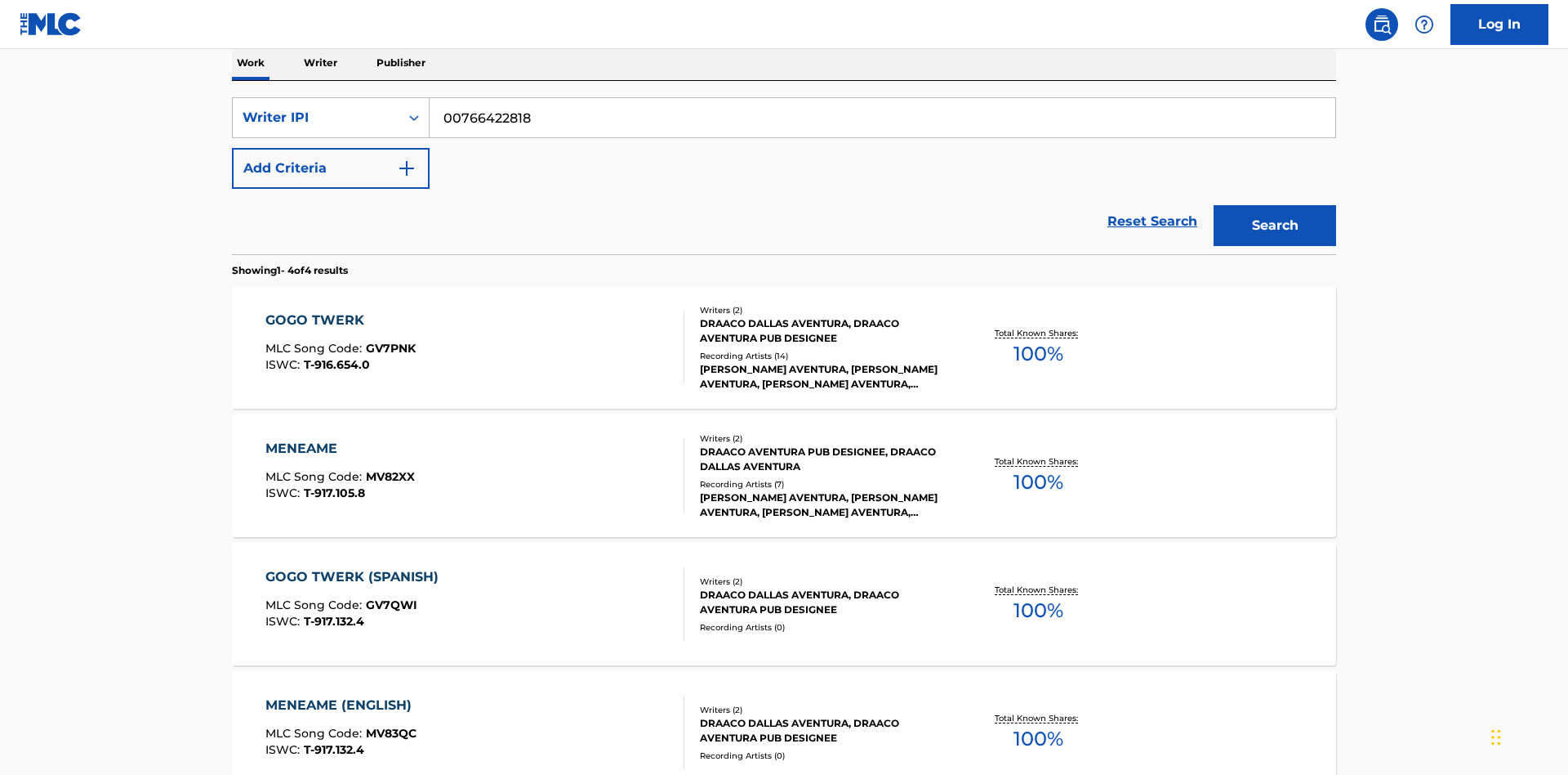
type input "00766422818"
click at [1276, 205] on button "Search" at bounding box center [1275, 225] width 123 height 41
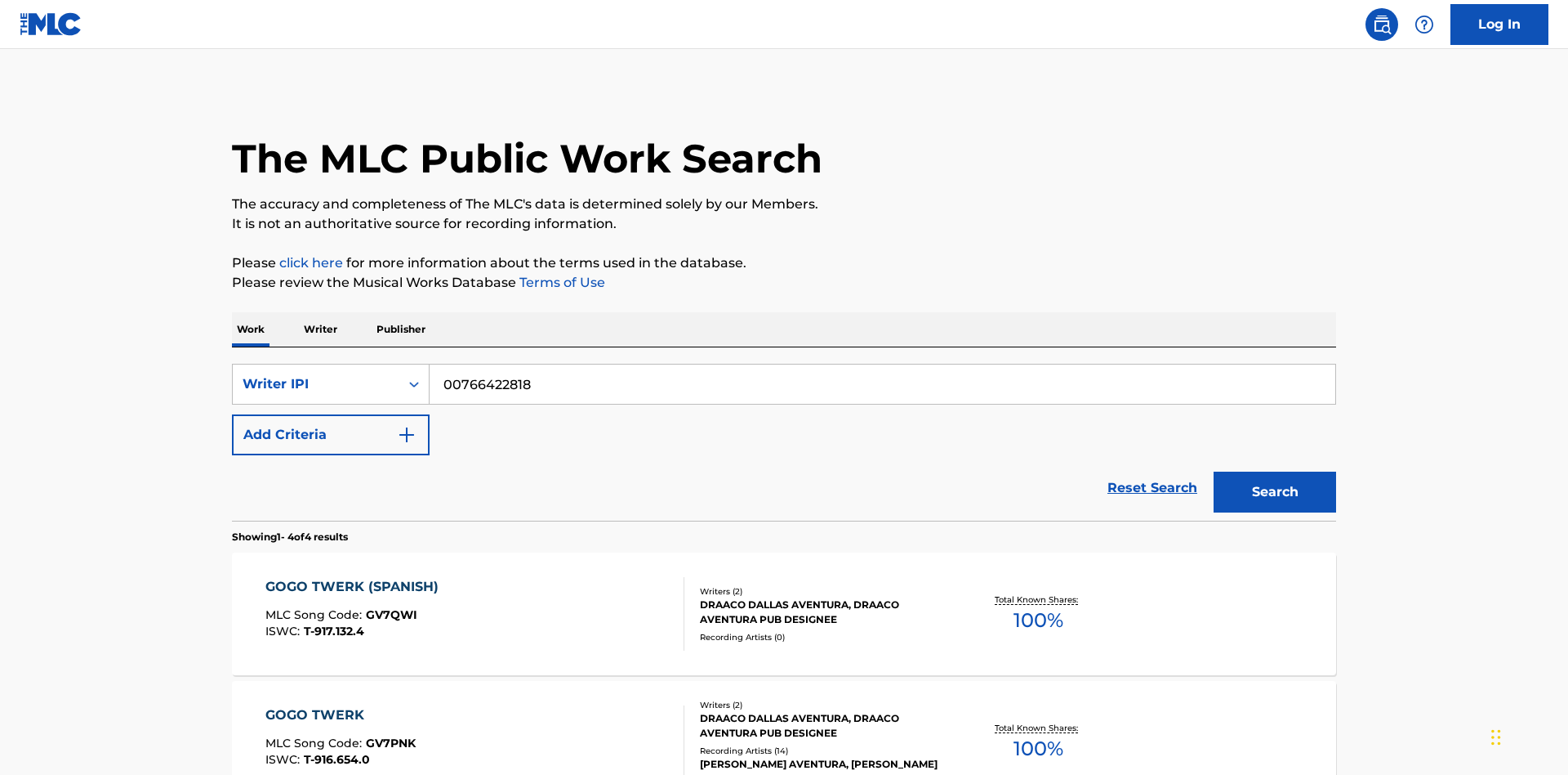
scroll to position [0, 0]
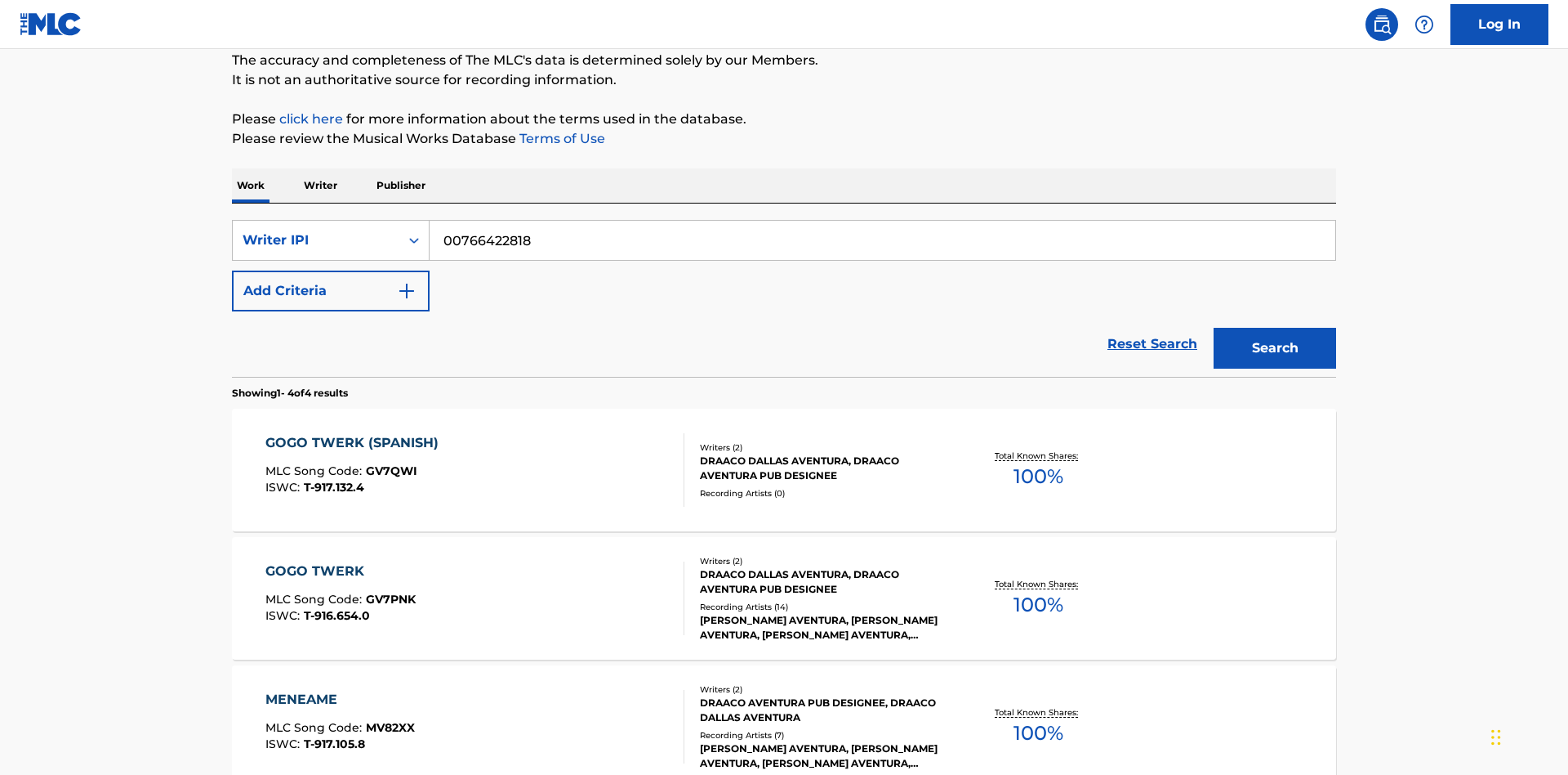
click at [339, 690] on div "MENEAME" at bounding box center [340, 700] width 150 height 19
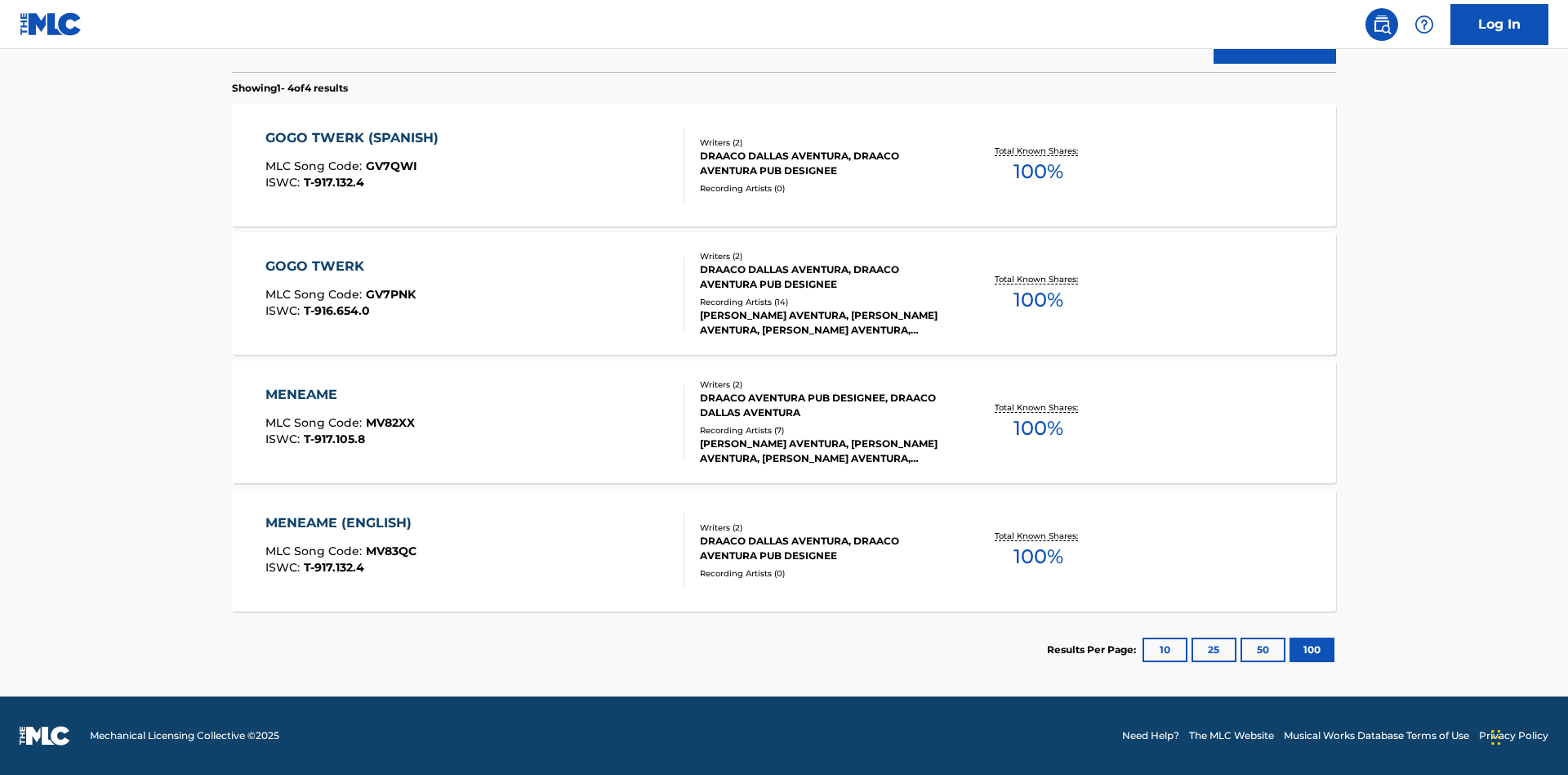
scroll to position [270, 0]
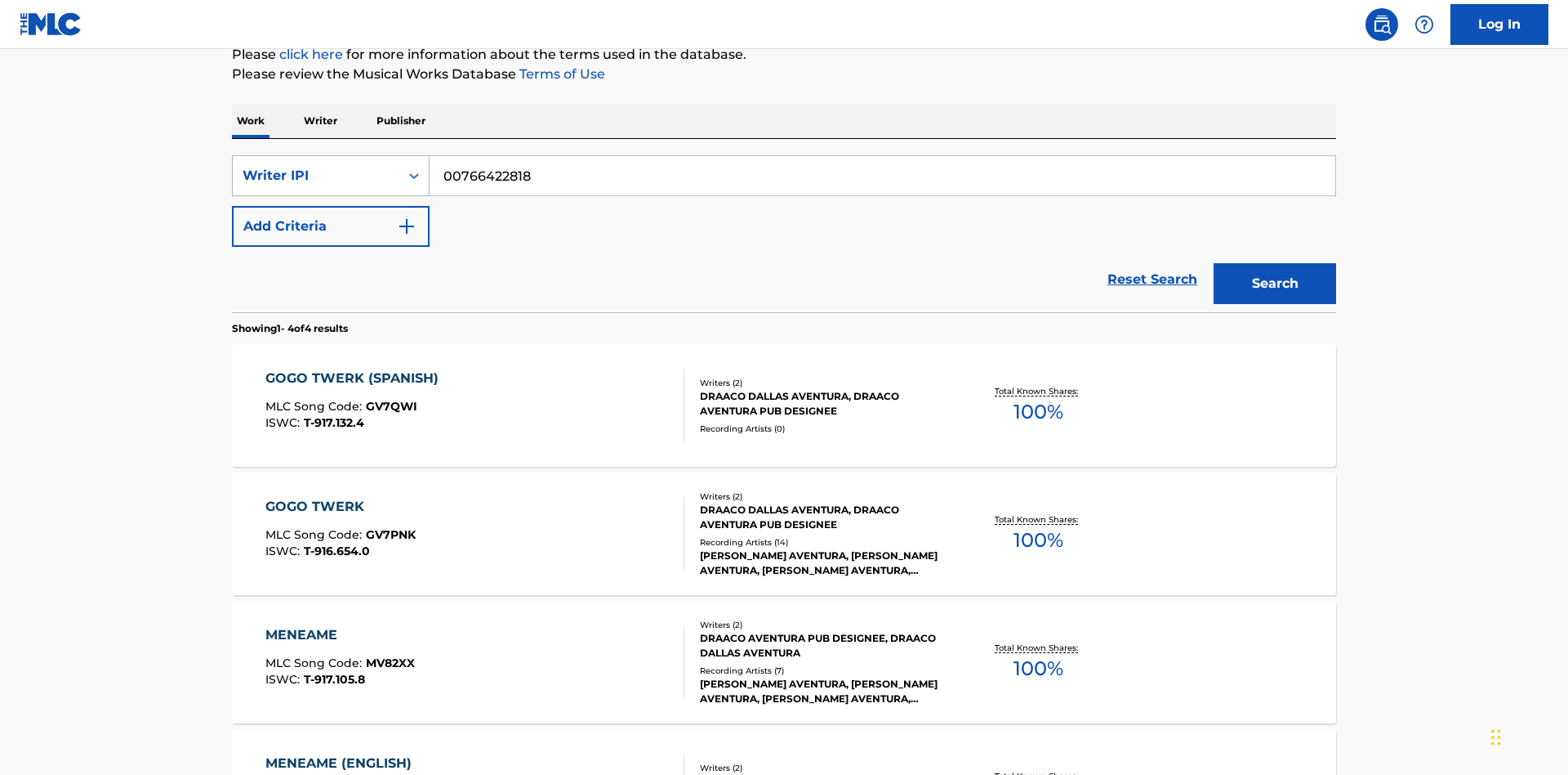
click at [316, 166] on div "Writer IPI" at bounding box center [316, 176] width 147 height 19
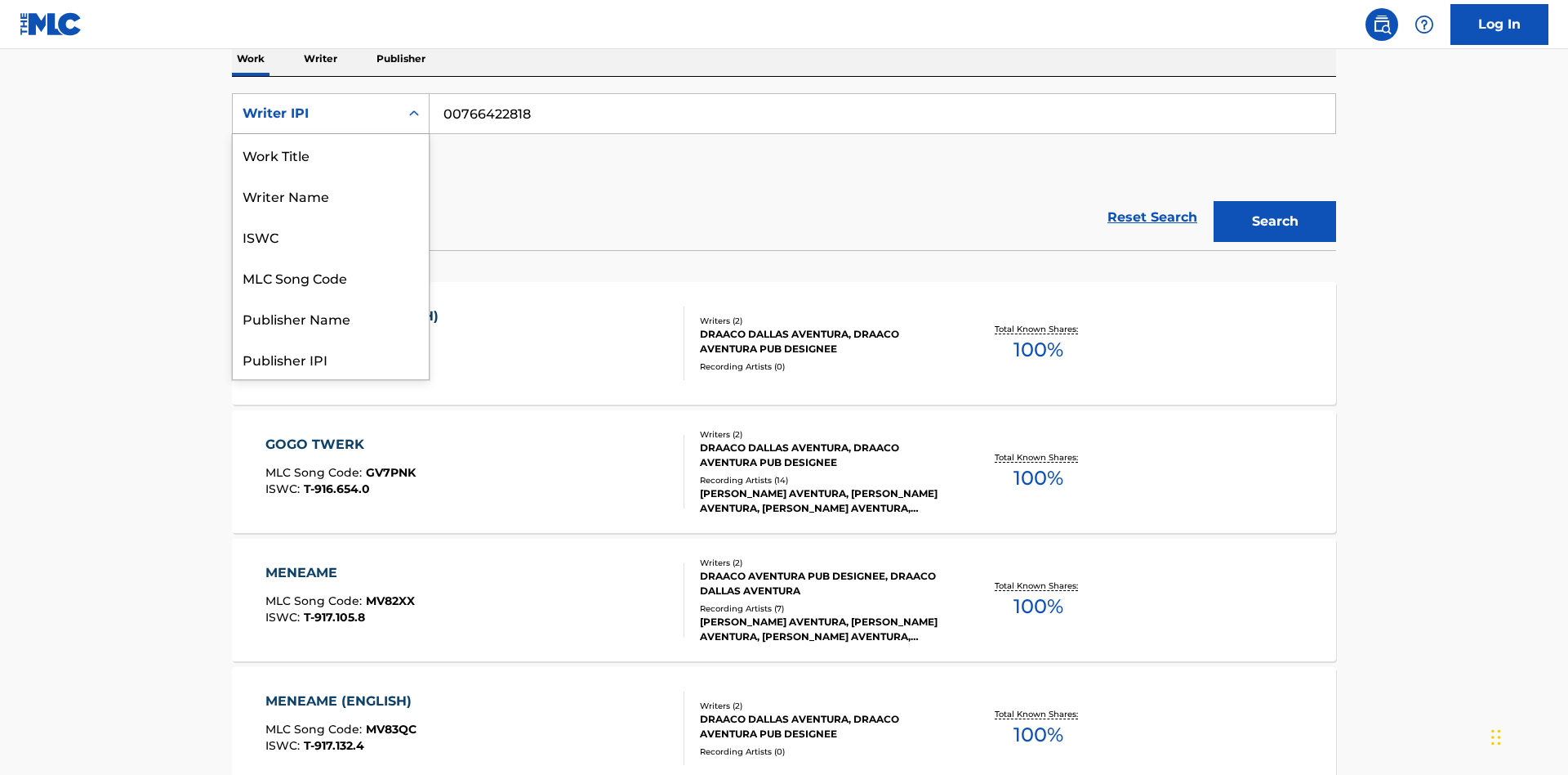
scroll to position [0, 0]
click at [331, 236] on div "Publisher Name" at bounding box center [330, 236] width 196 height 41
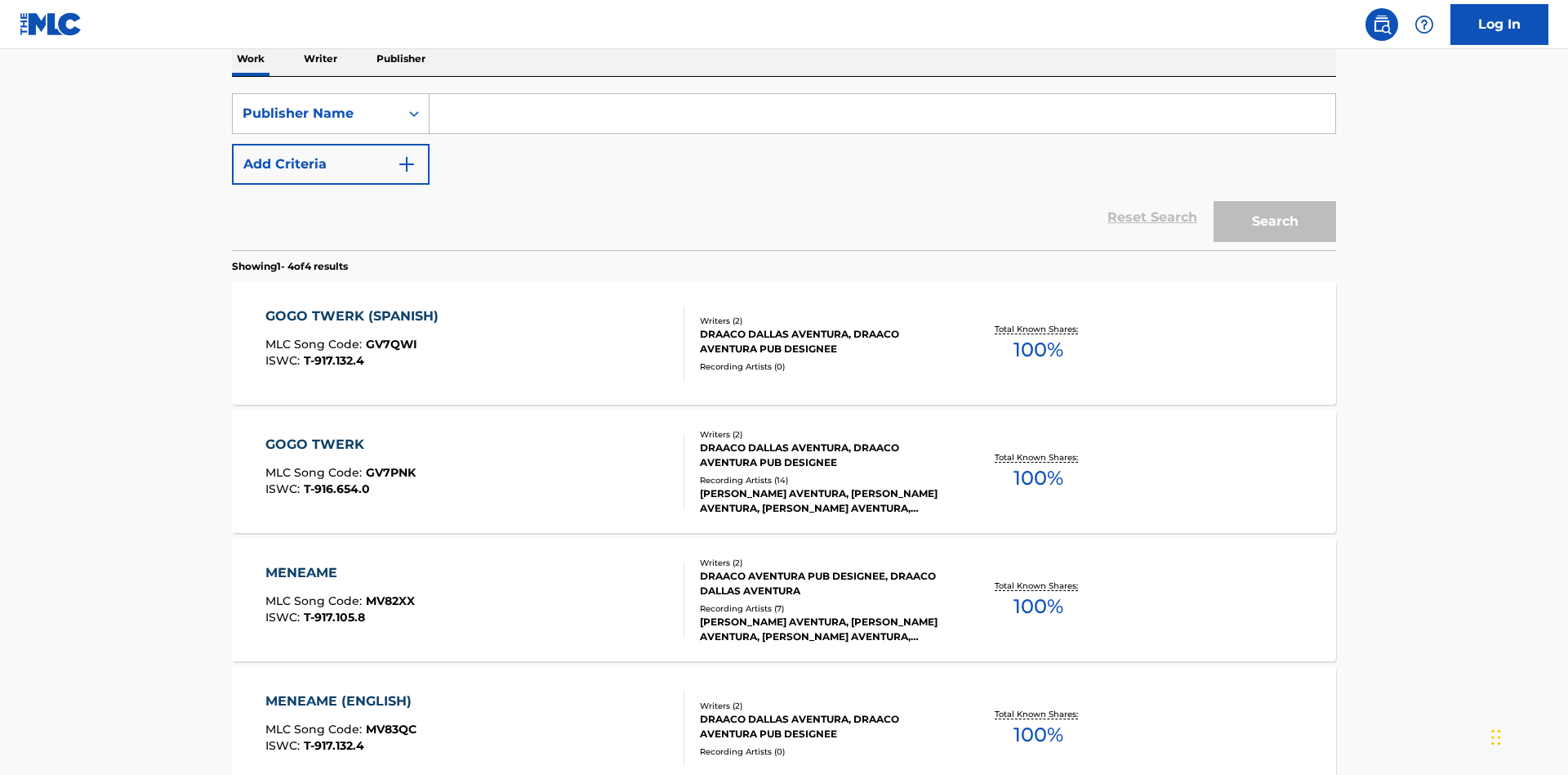
click at [882, 118] on input "Search Form" at bounding box center [882, 113] width 906 height 40
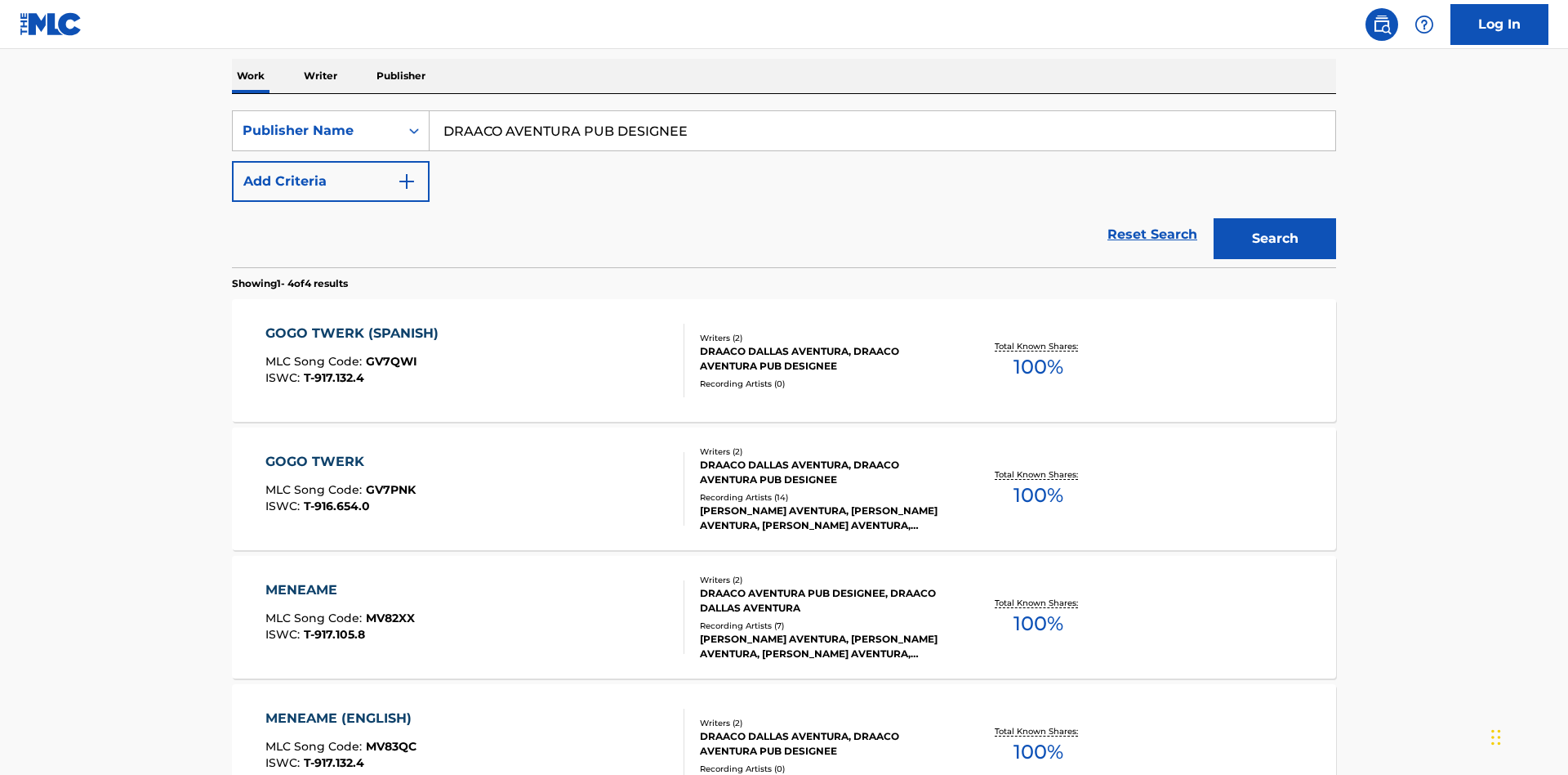
type input "DRAACO AVENTURA PUB DESIGNEE"
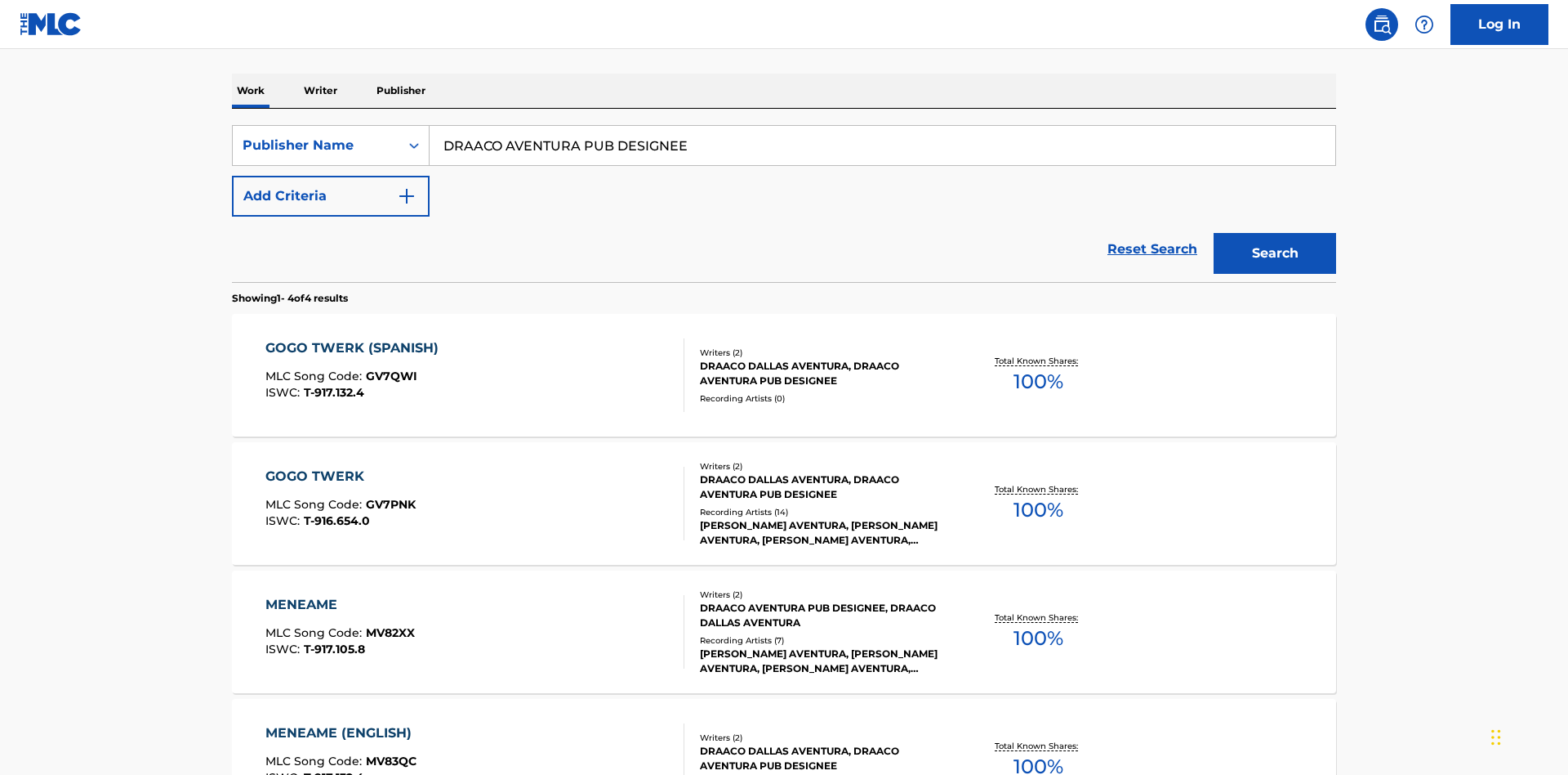
click at [1276, 233] on button "Search" at bounding box center [1275, 253] width 123 height 41
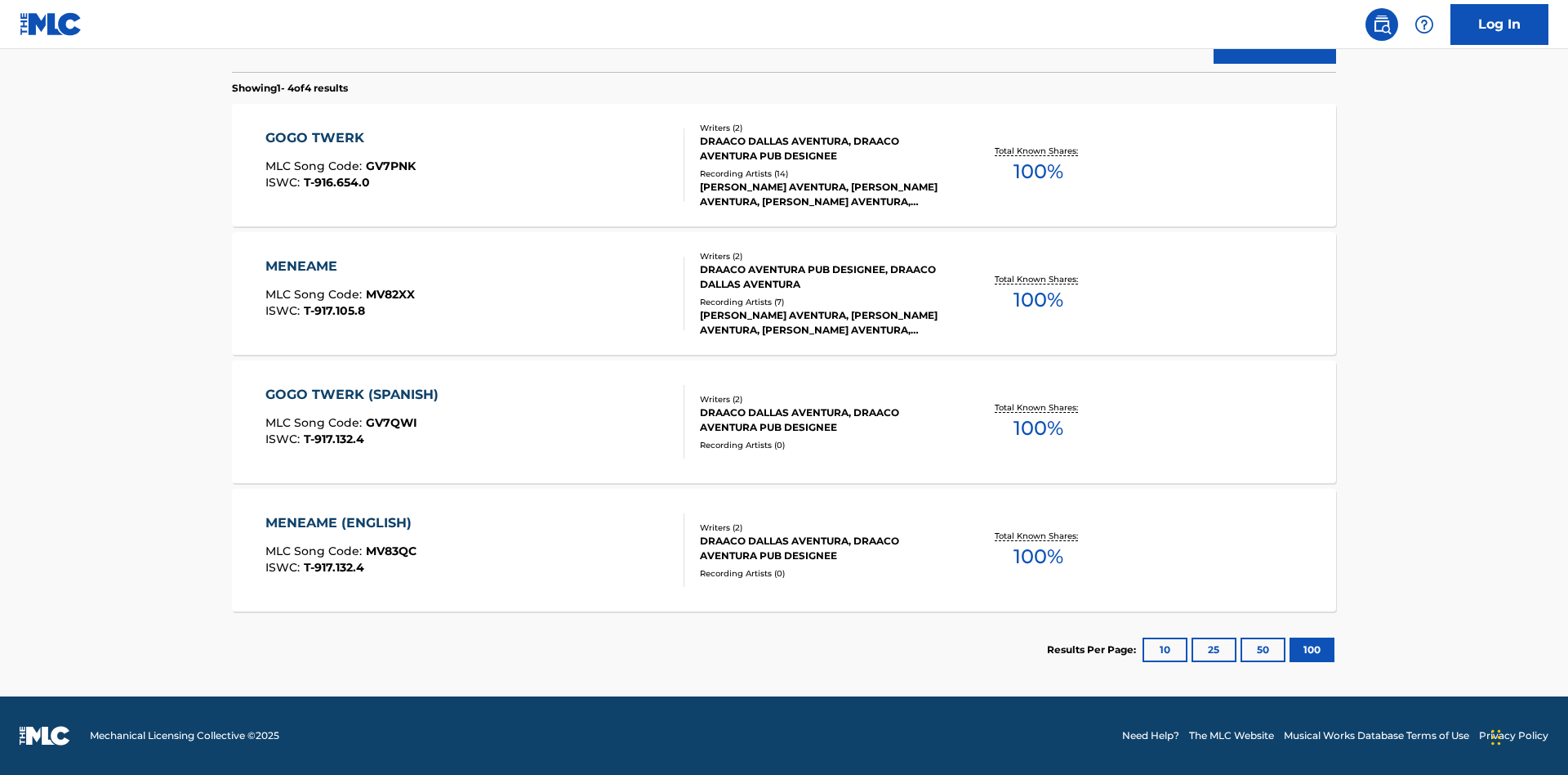
click at [339, 266] on div "MENEAME" at bounding box center [340, 266] width 150 height 19
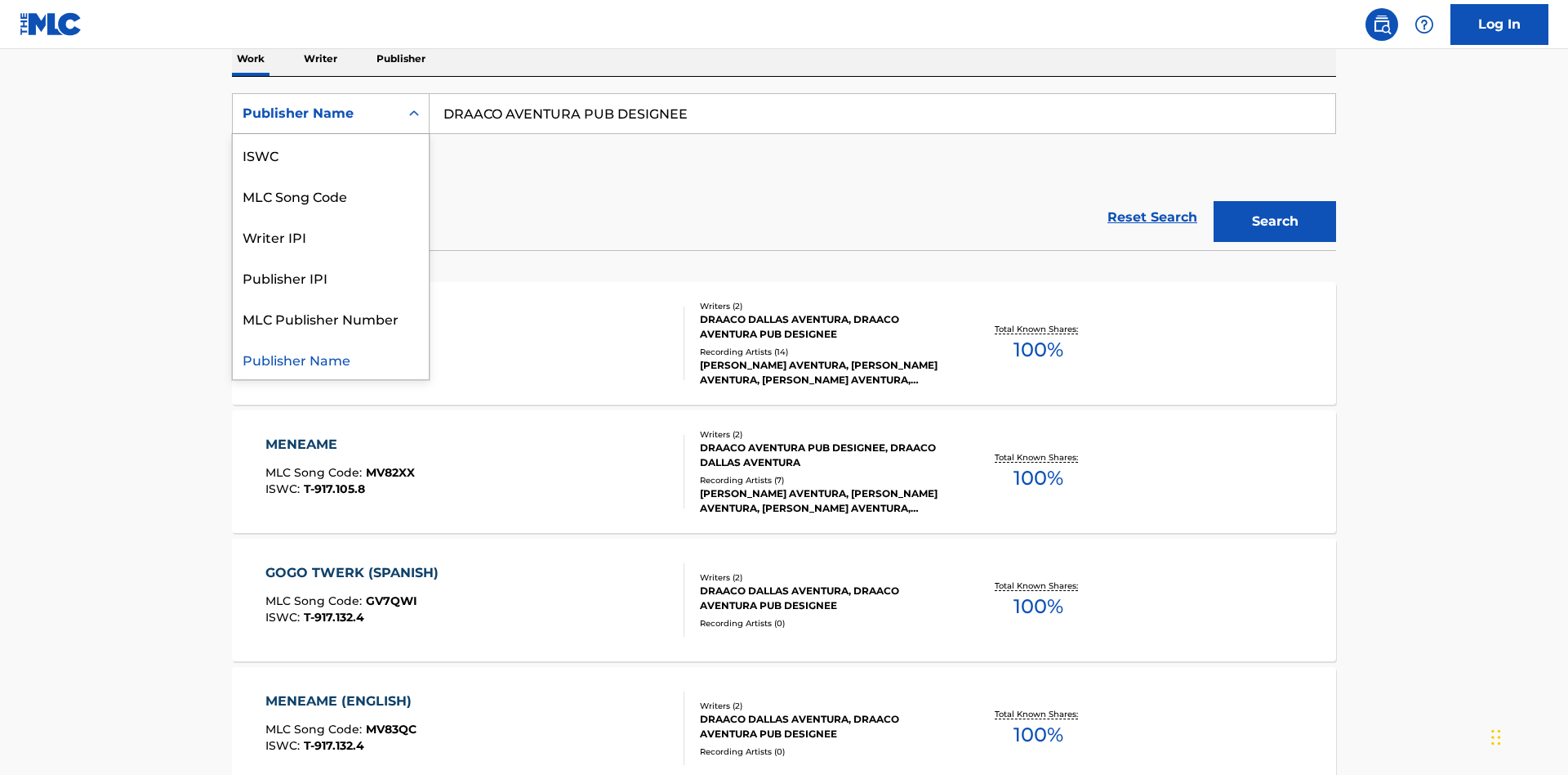
click at [331, 277] on div "Publisher IPI" at bounding box center [330, 277] width 196 height 41
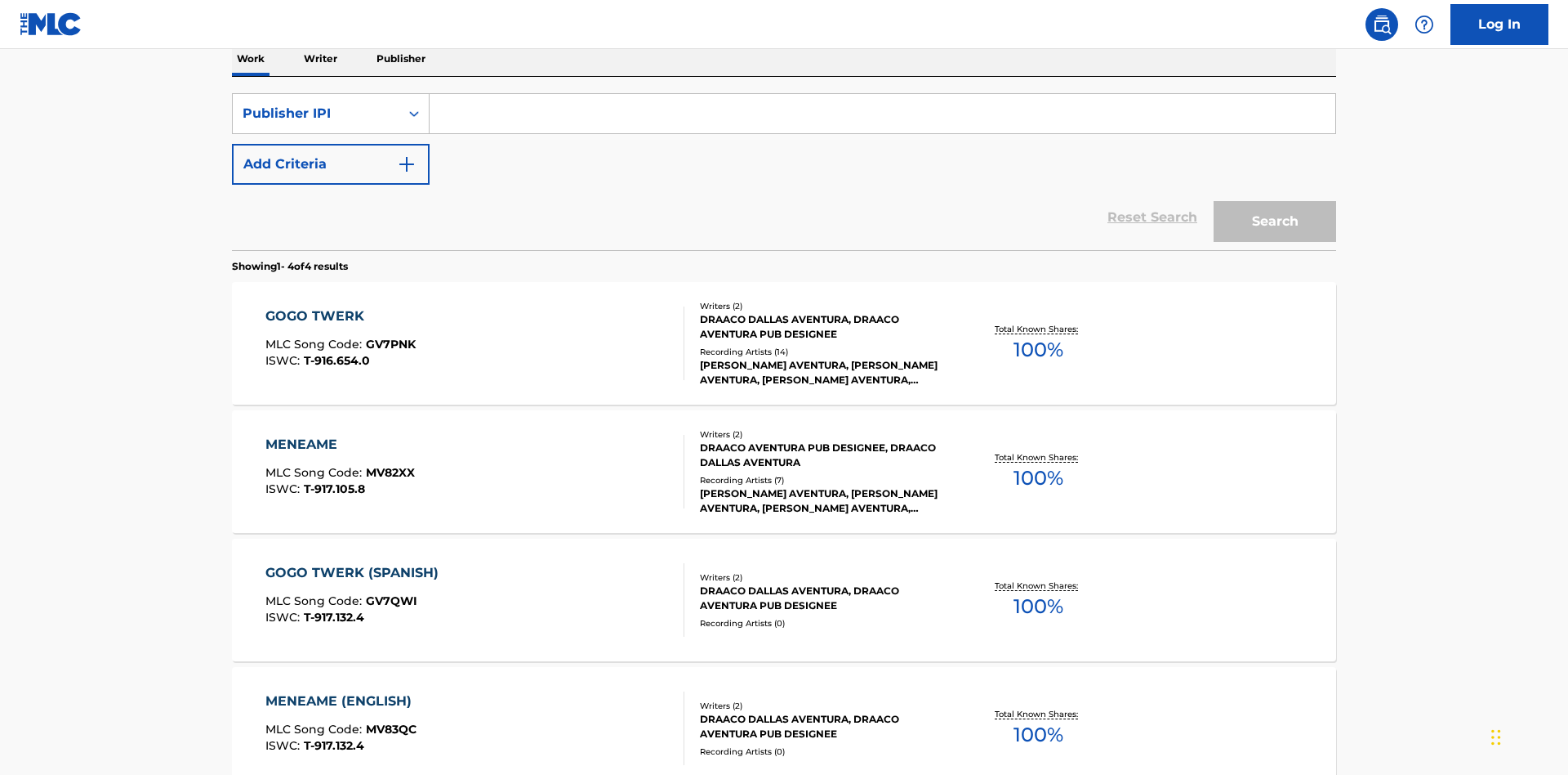
click at [882, 118] on input "Search Form" at bounding box center [882, 113] width 906 height 40
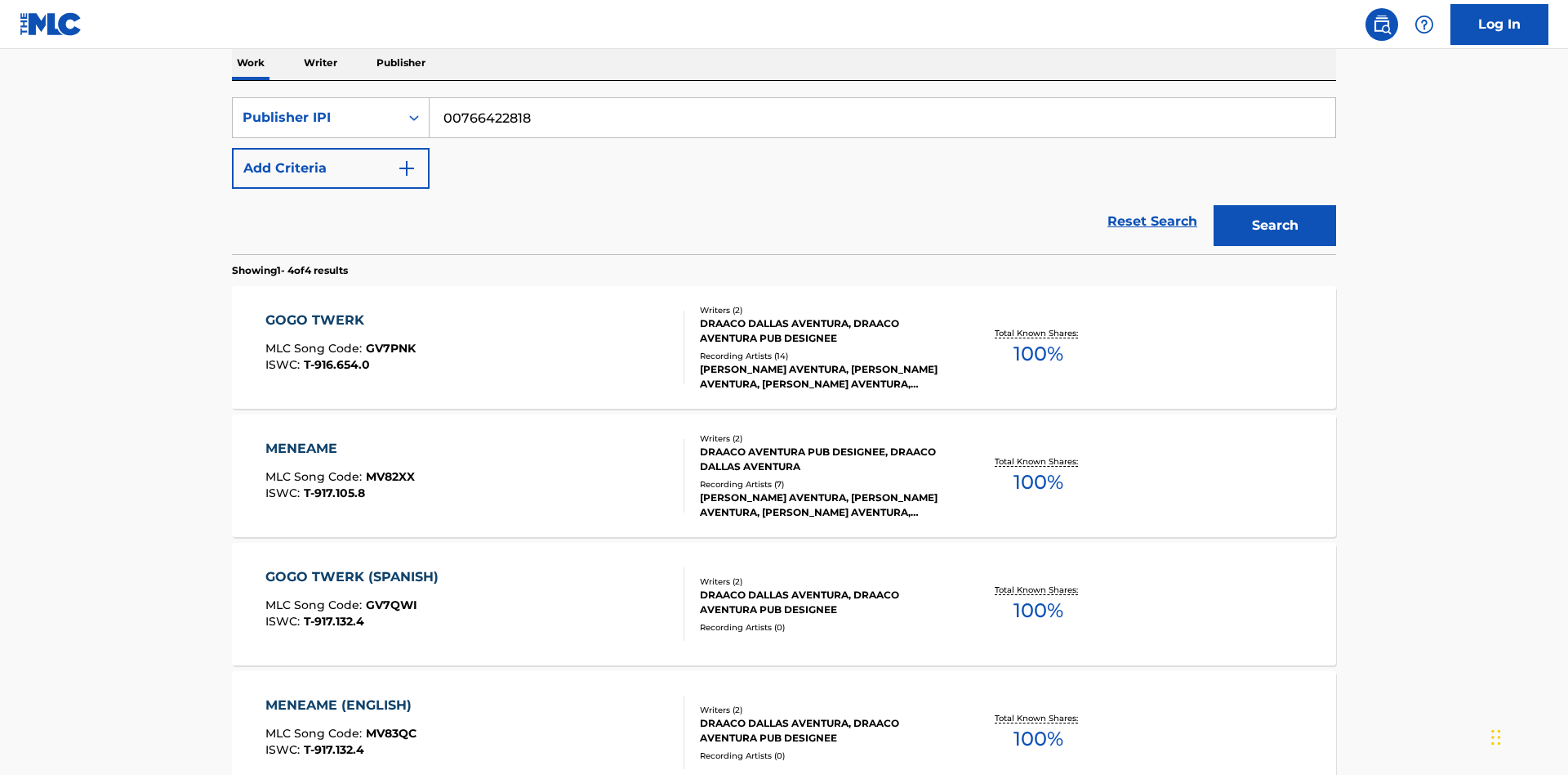
type input "00766422818"
click at [1276, 205] on button "Search" at bounding box center [1275, 225] width 123 height 41
